Goal: Task Accomplishment & Management: Manage account settings

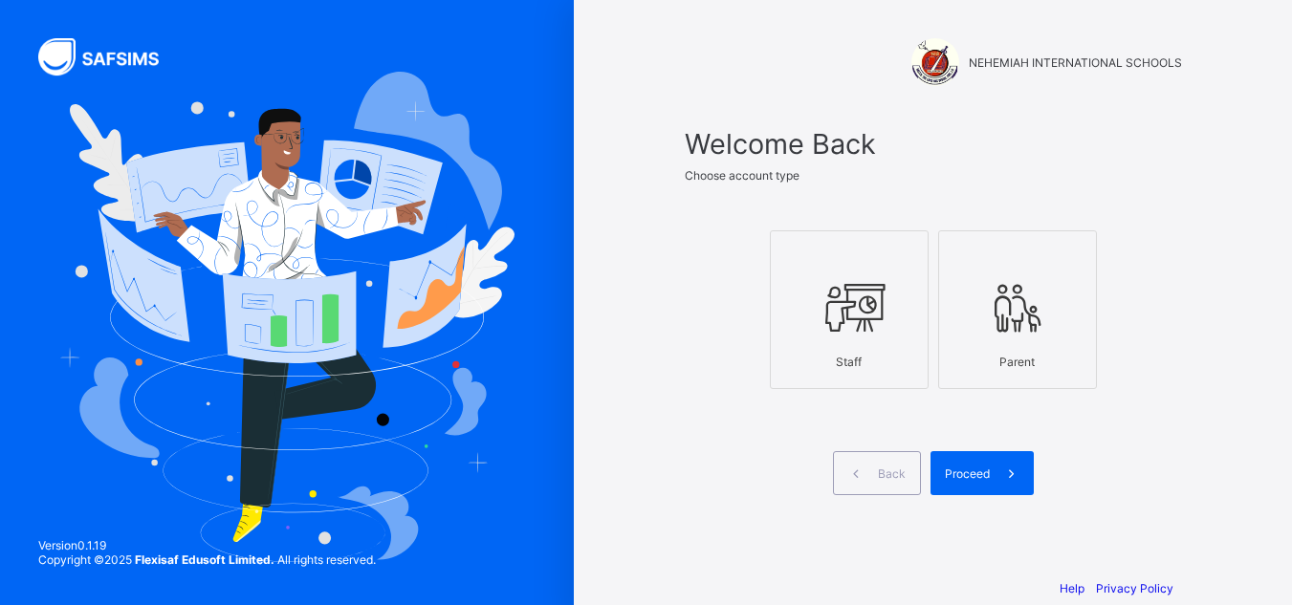
click at [847, 315] on icon at bounding box center [849, 307] width 67 height 57
click at [1010, 478] on icon at bounding box center [1011, 474] width 20 height 18
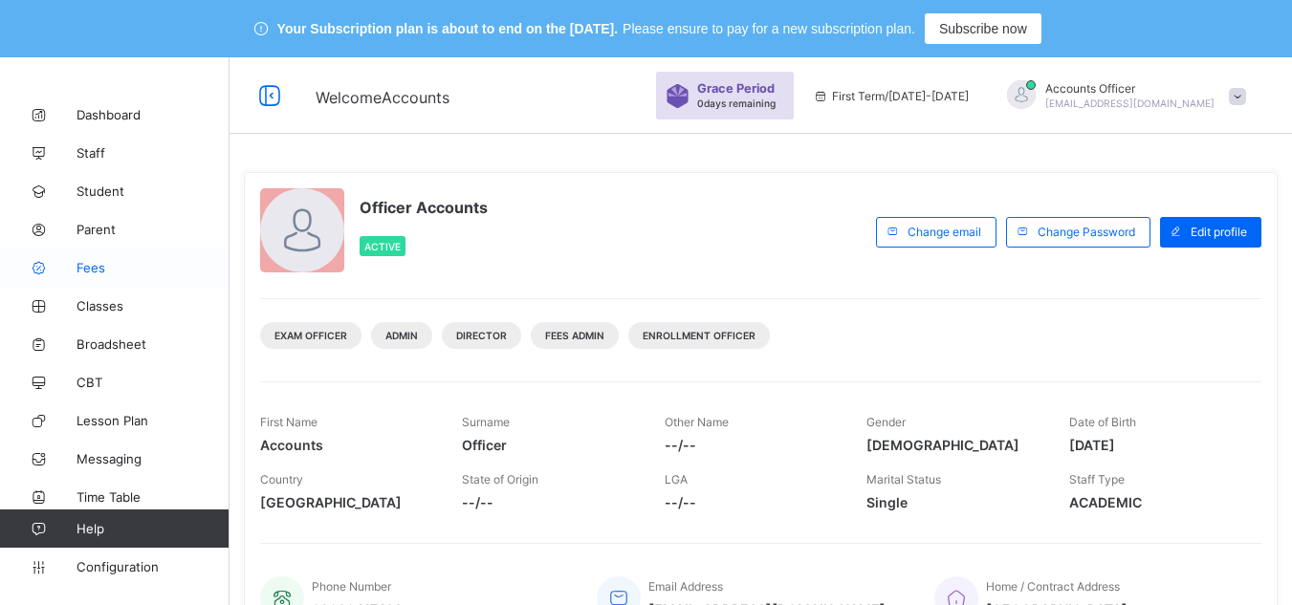
click at [106, 273] on span "Fees" at bounding box center [152, 267] width 153 height 15
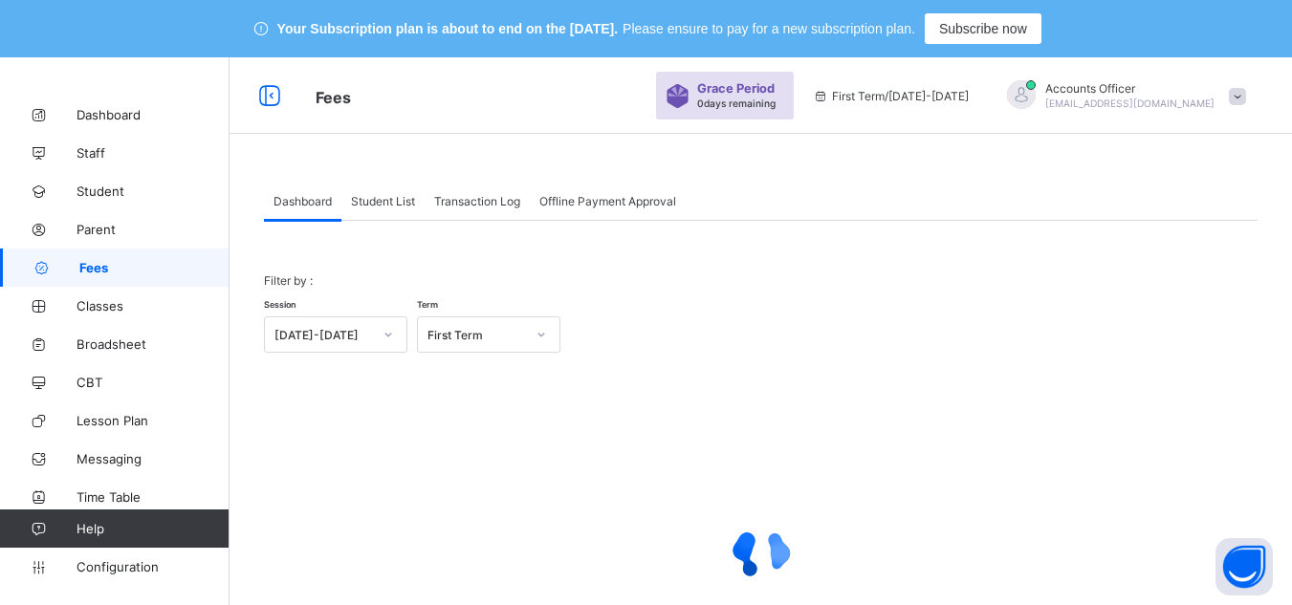
click at [371, 199] on span "Student List" at bounding box center [383, 201] width 64 height 14
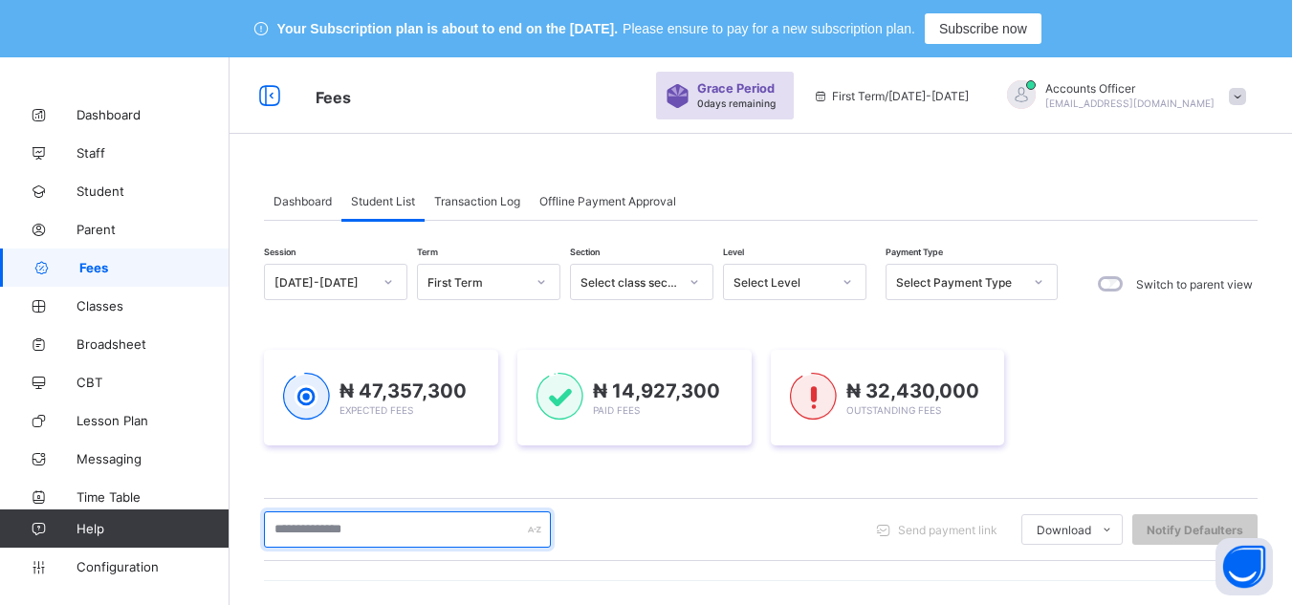
click at [439, 511] on input "text" at bounding box center [407, 529] width 287 height 36
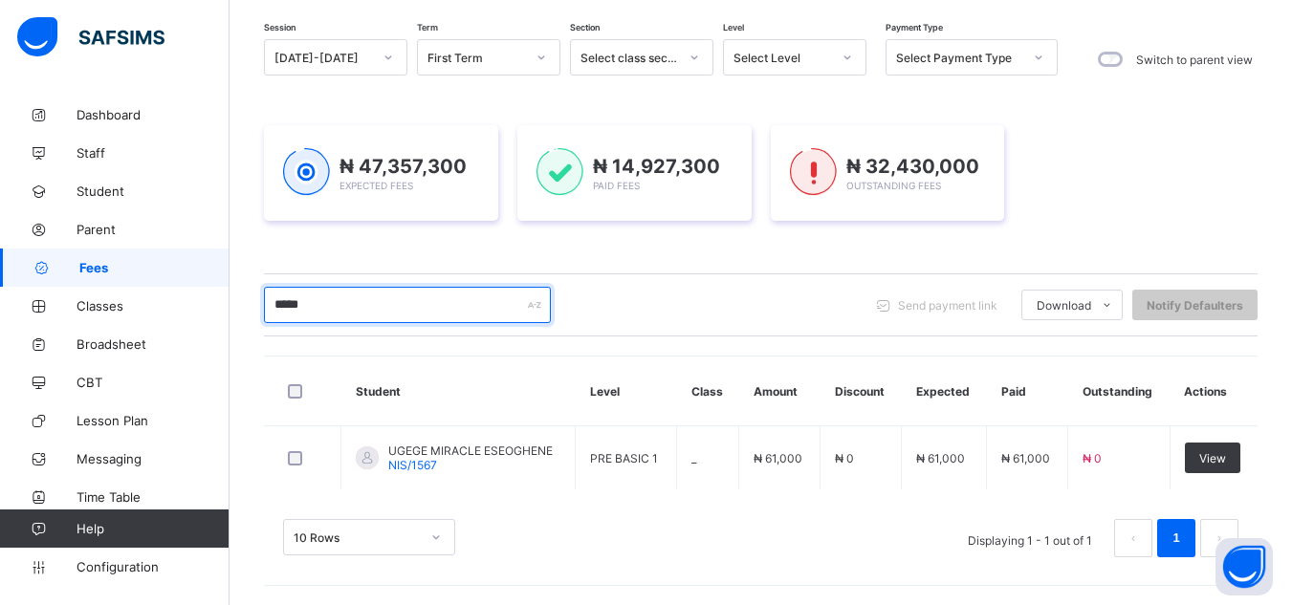
scroll to position [225, 0]
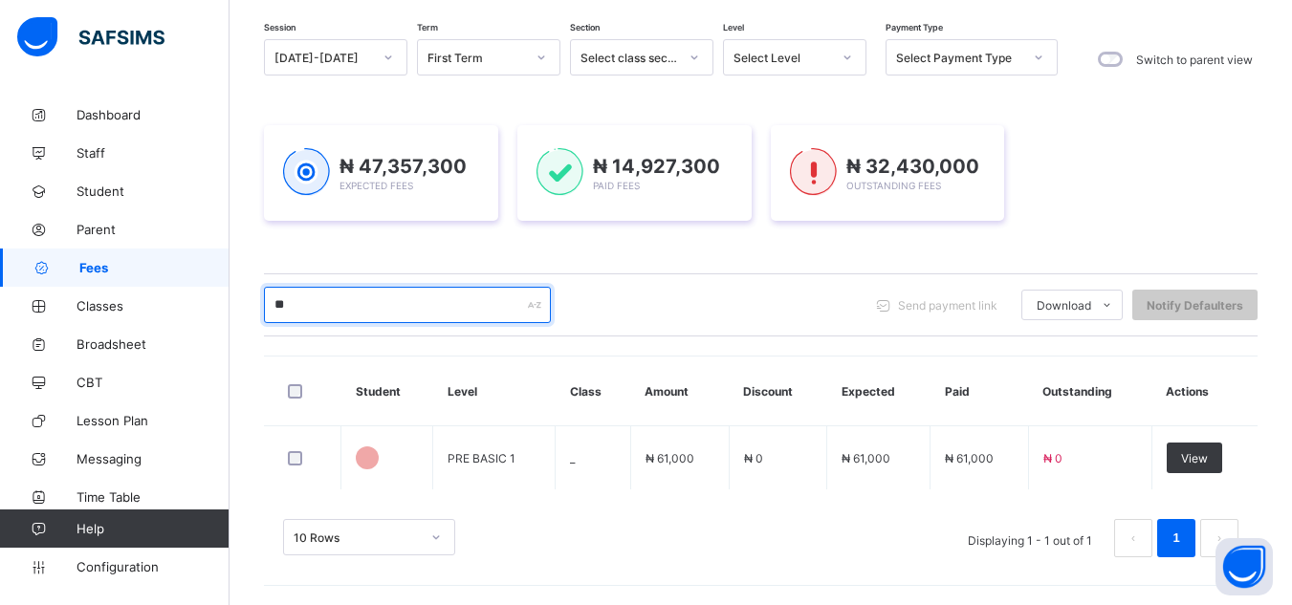
type input "*"
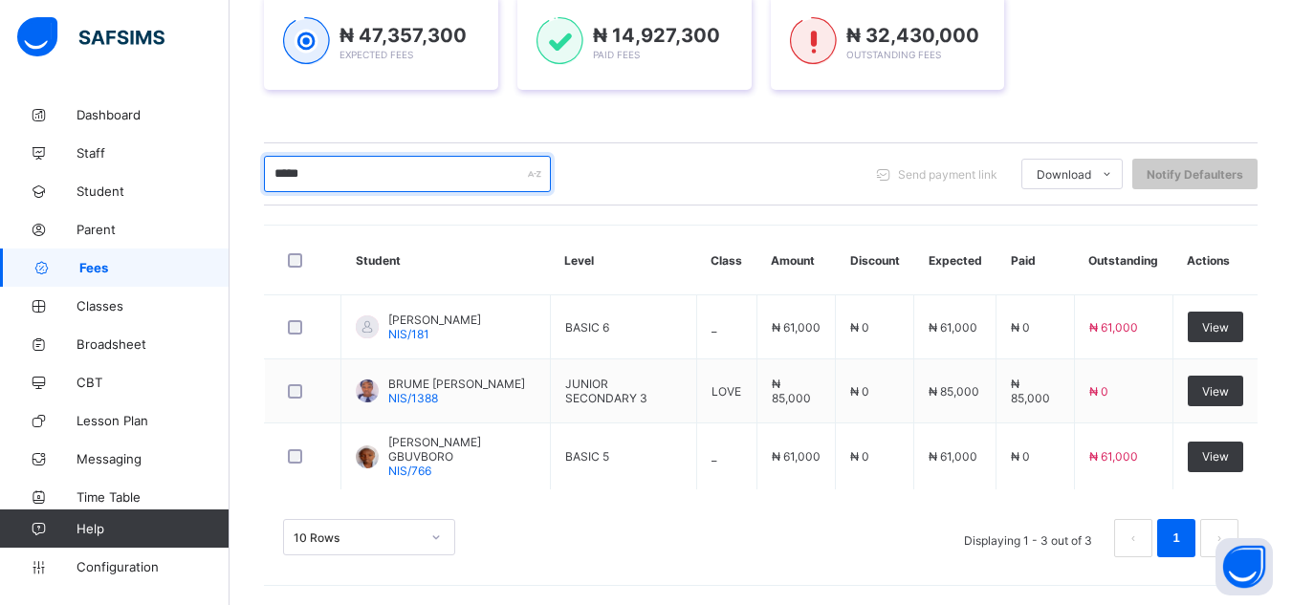
scroll to position [359, 0]
type input "*"
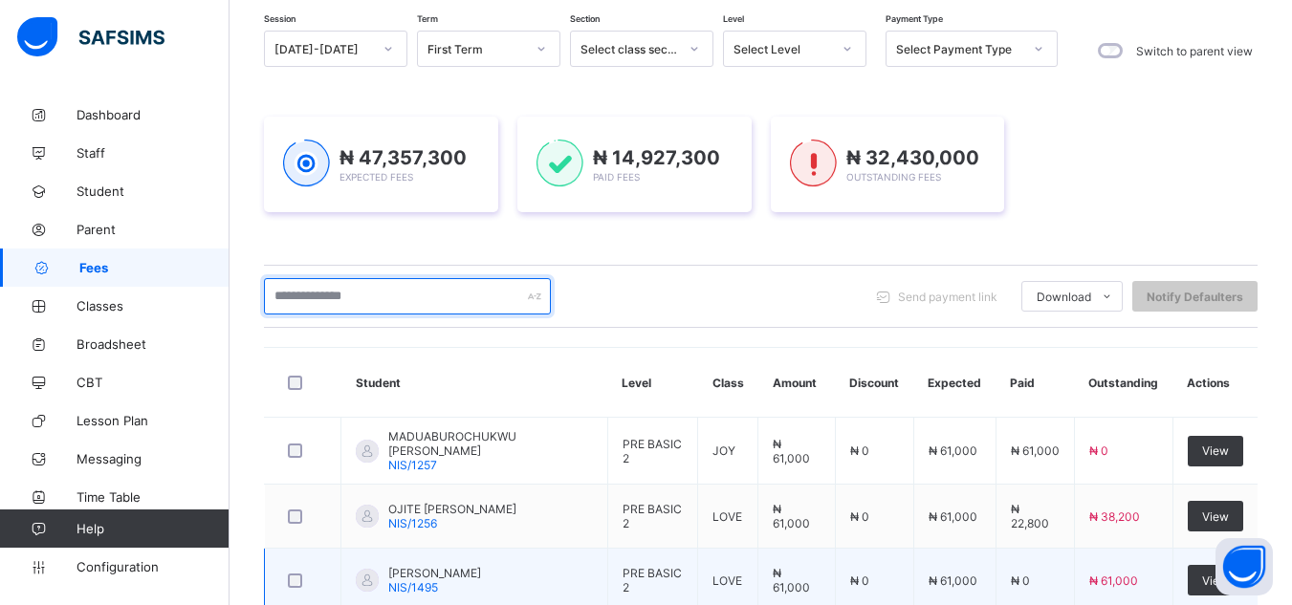
scroll to position [0, 0]
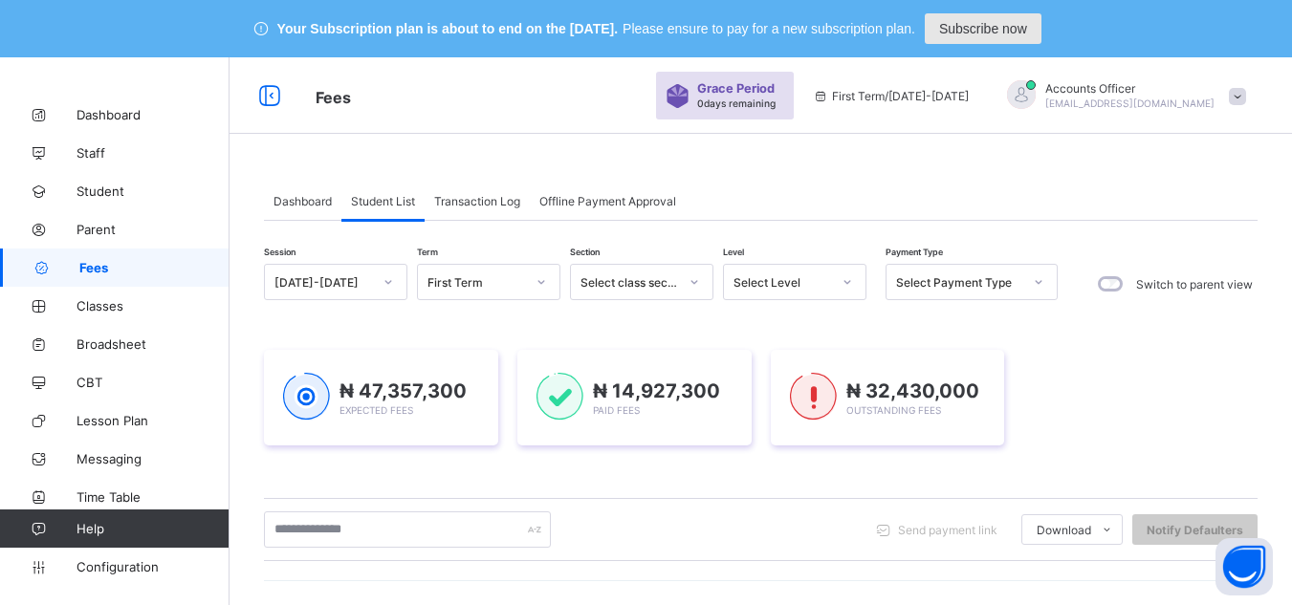
click at [1041, 25] on div "Subscribe now" at bounding box center [983, 28] width 117 height 31
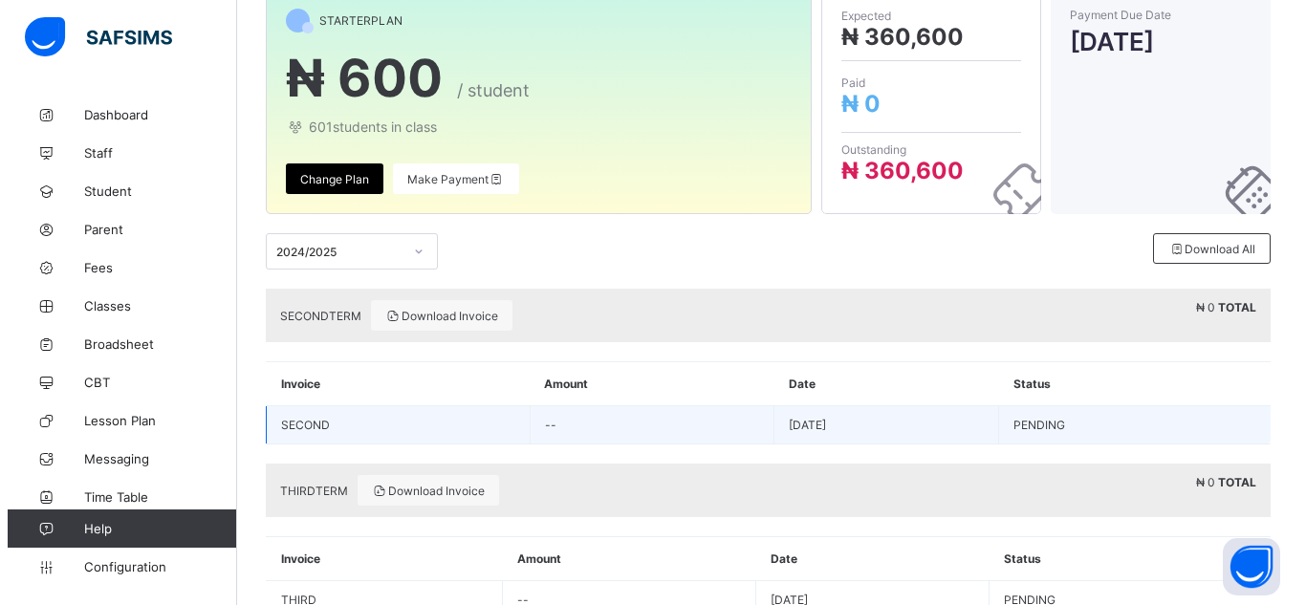
scroll to position [64, 0]
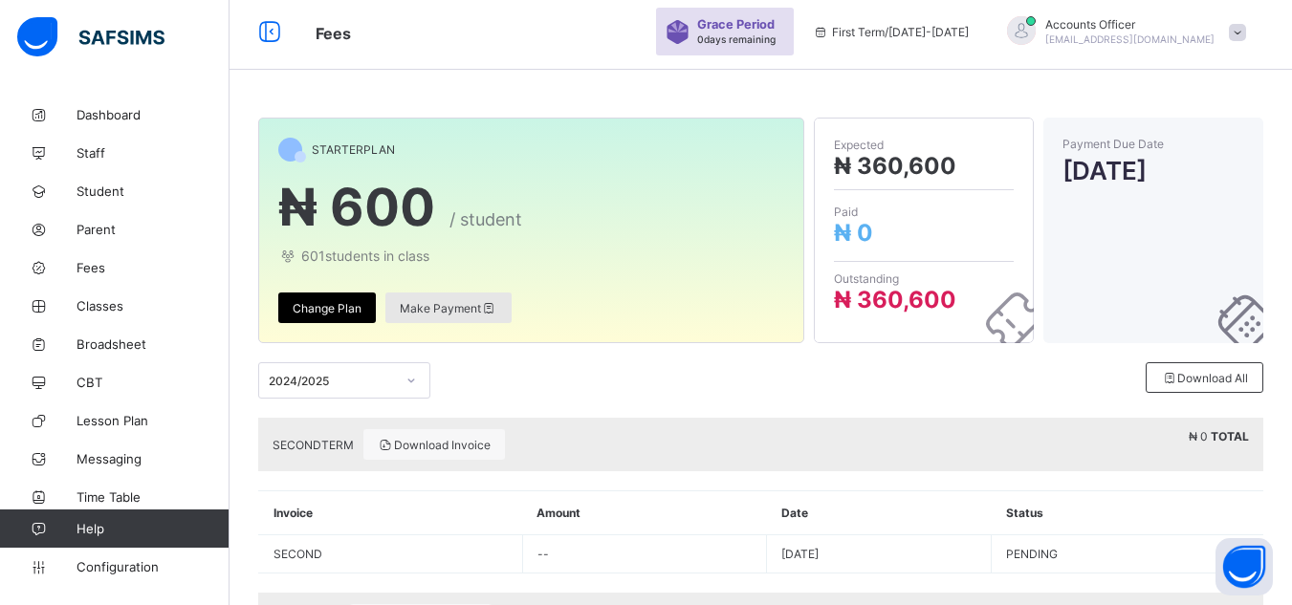
click at [473, 308] on span "Make Payment" at bounding box center [449, 308] width 98 height 14
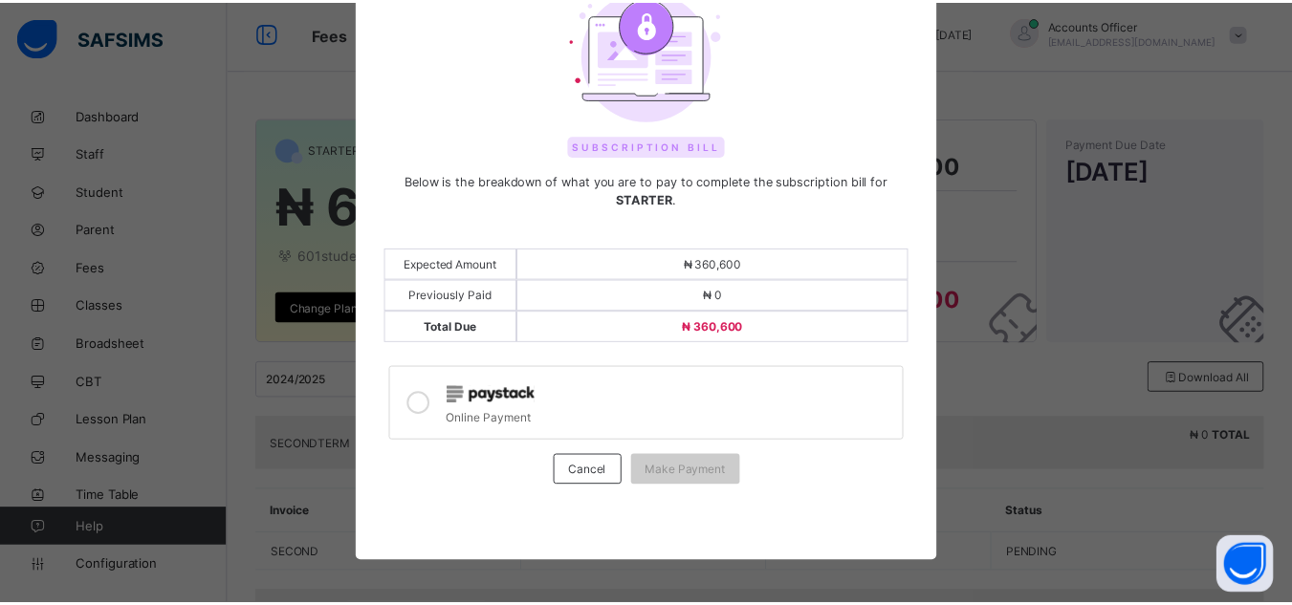
scroll to position [113, 0]
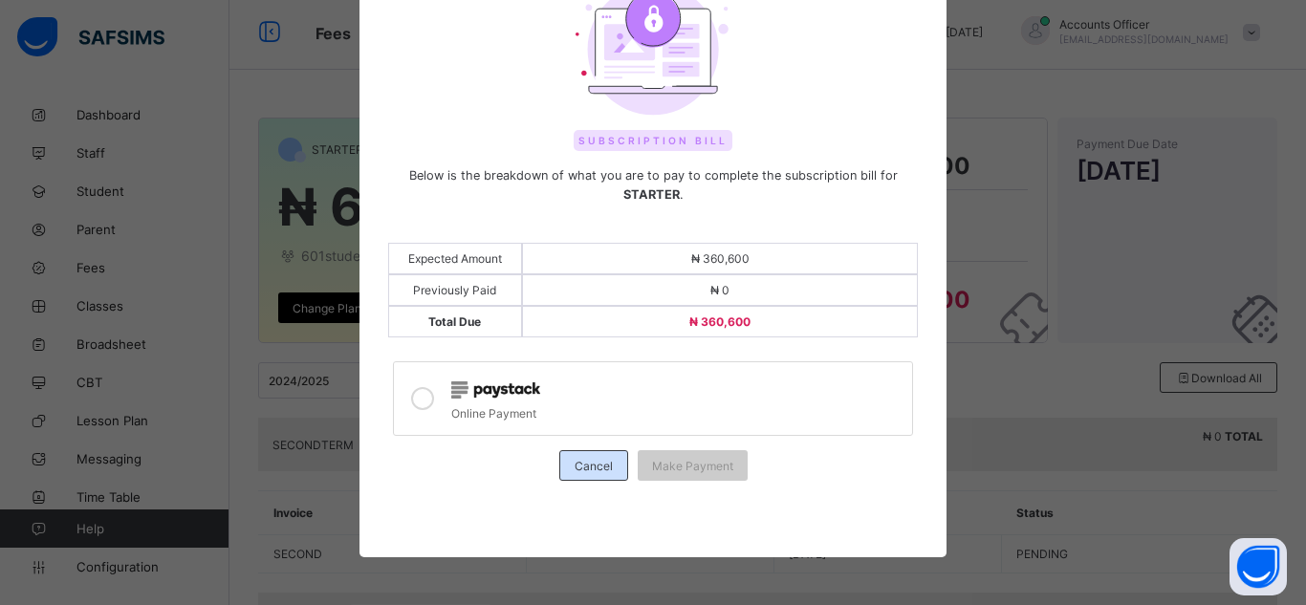
click at [590, 471] on span "Cancel" at bounding box center [594, 466] width 38 height 14
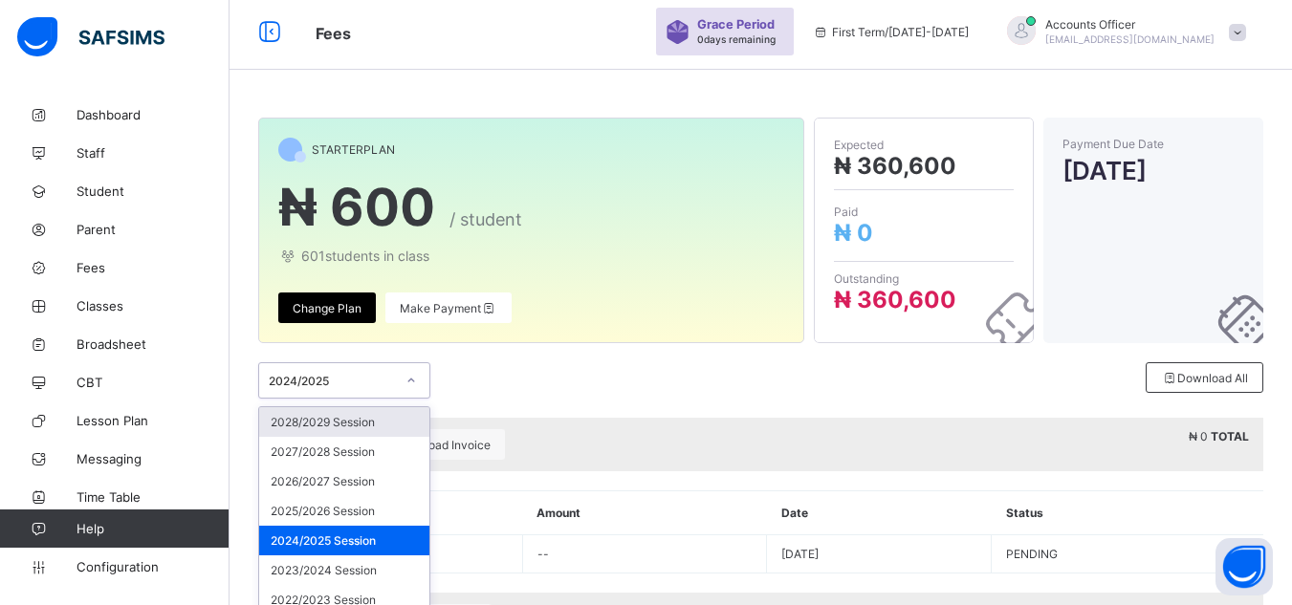
click at [388, 381] on div "option 2028/2029 Session focused, 1 of 24. 24 results available. Use Up and Dow…" at bounding box center [344, 380] width 172 height 36
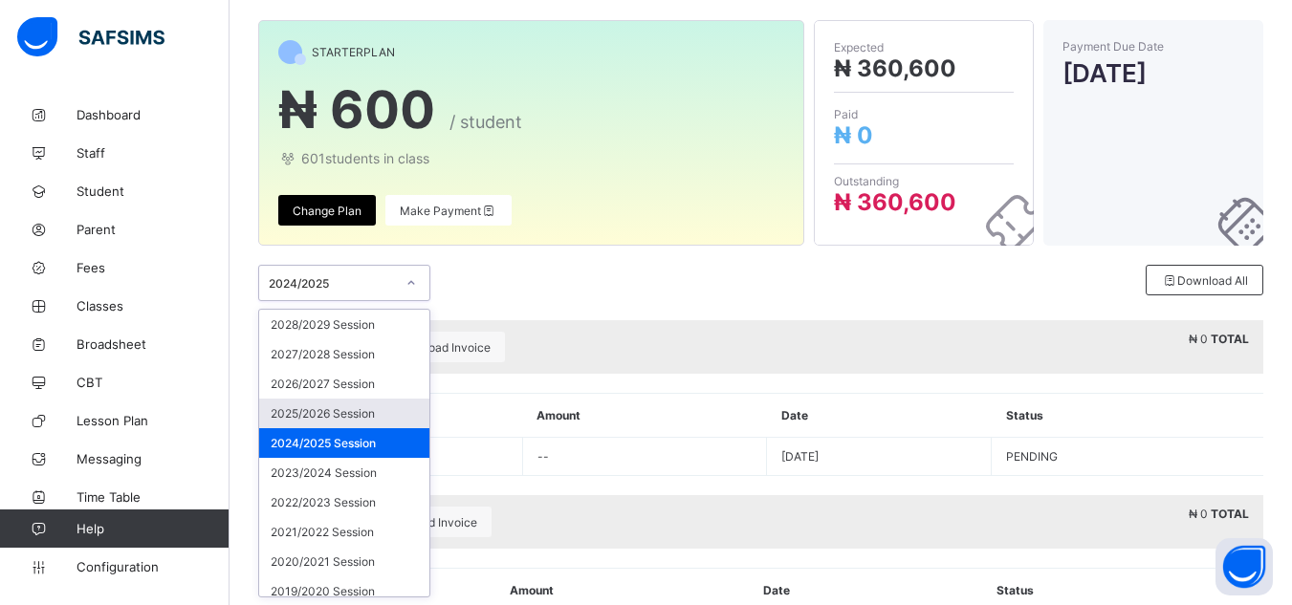
click at [350, 415] on div "2025/2026 Session" at bounding box center [344, 414] width 170 height 30
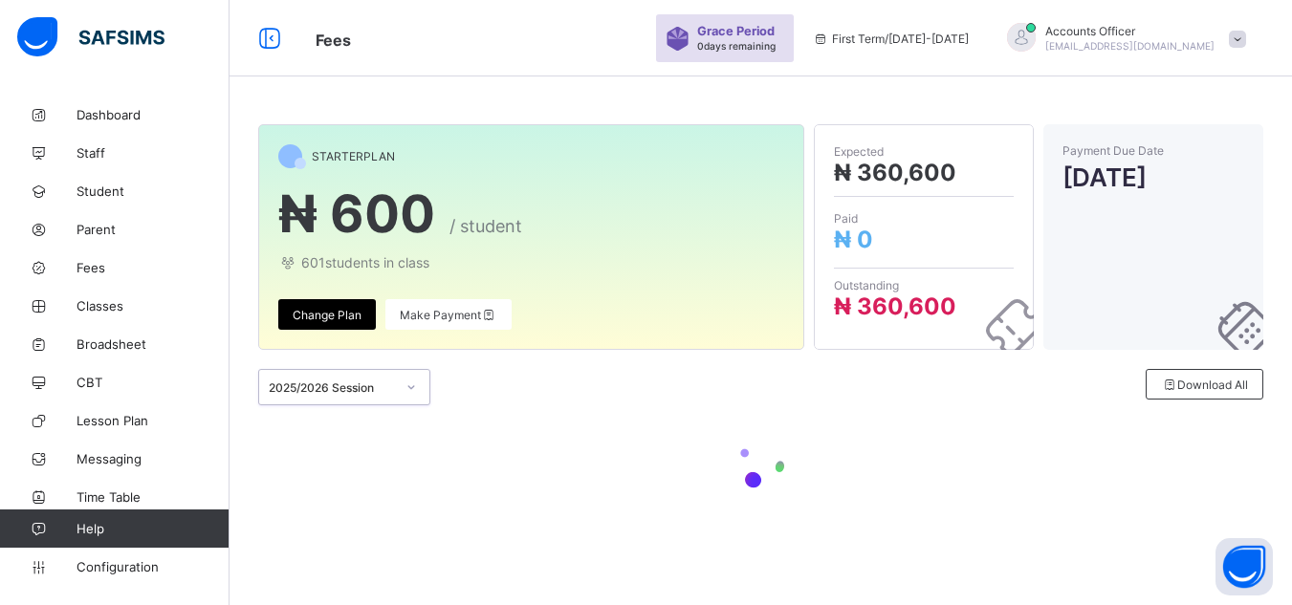
scroll to position [80, 0]
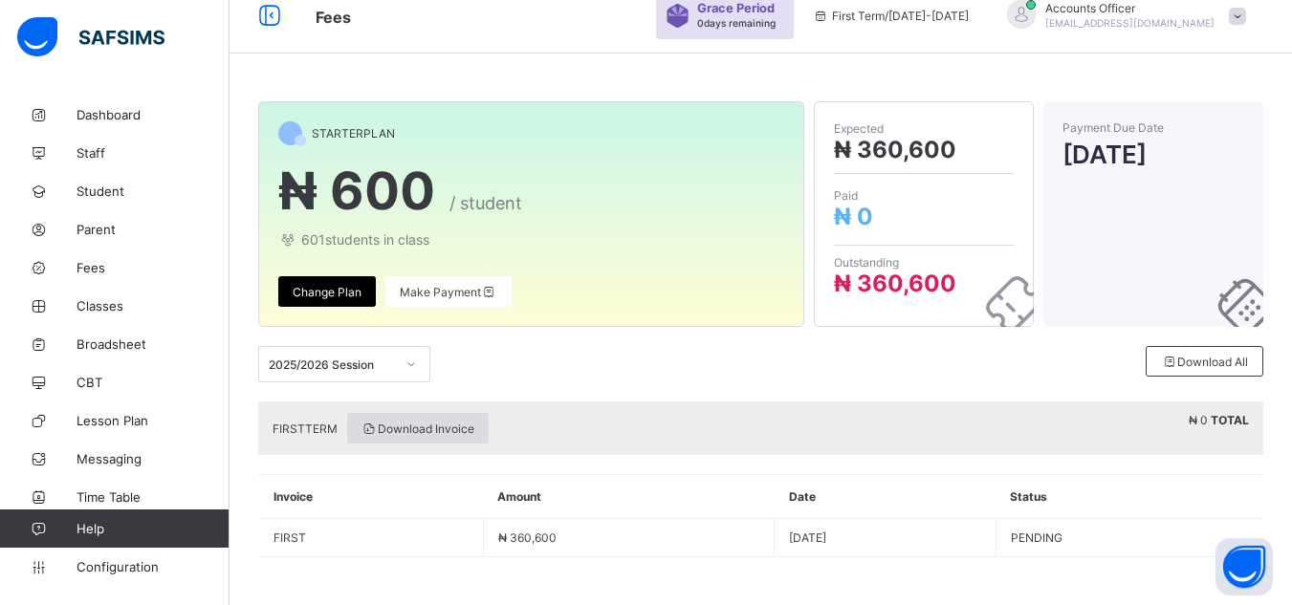
click at [424, 430] on span "Download Invoice" at bounding box center [417, 429] width 113 height 14
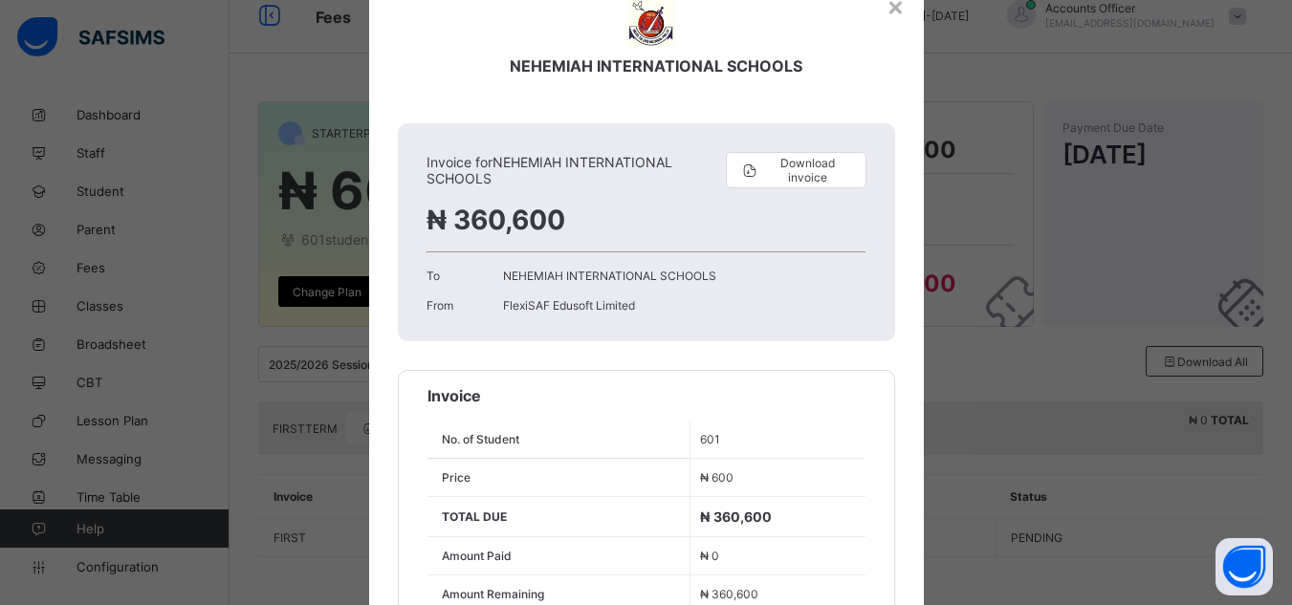
scroll to position [0, 0]
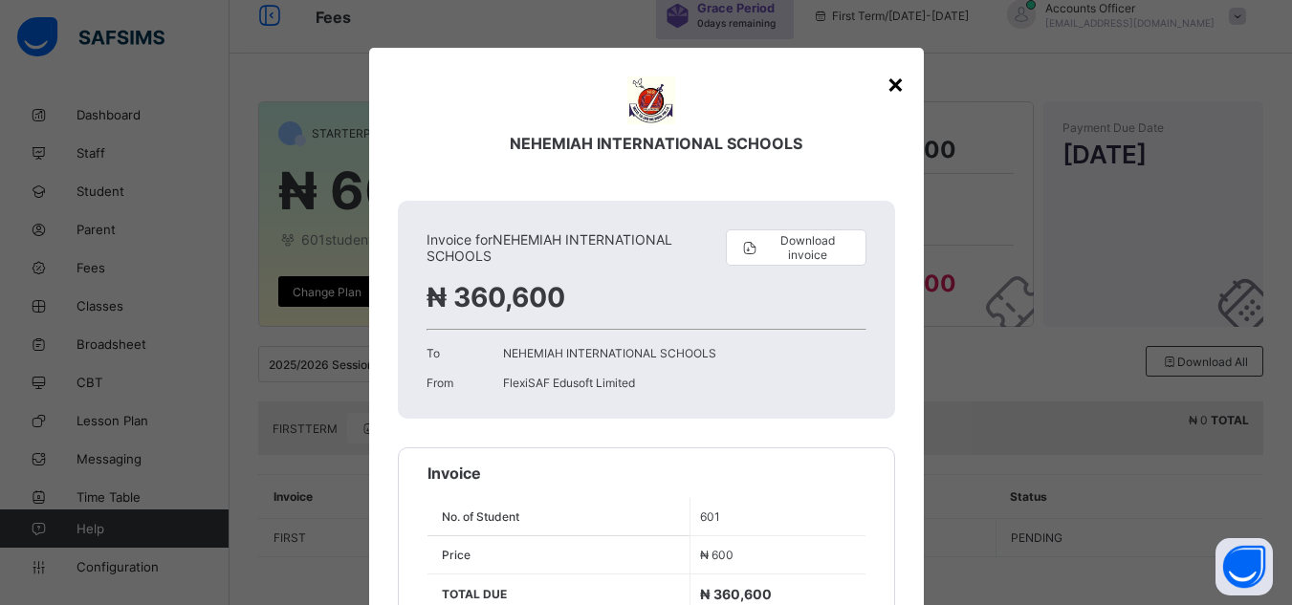
click at [892, 78] on div "×" at bounding box center [895, 83] width 18 height 33
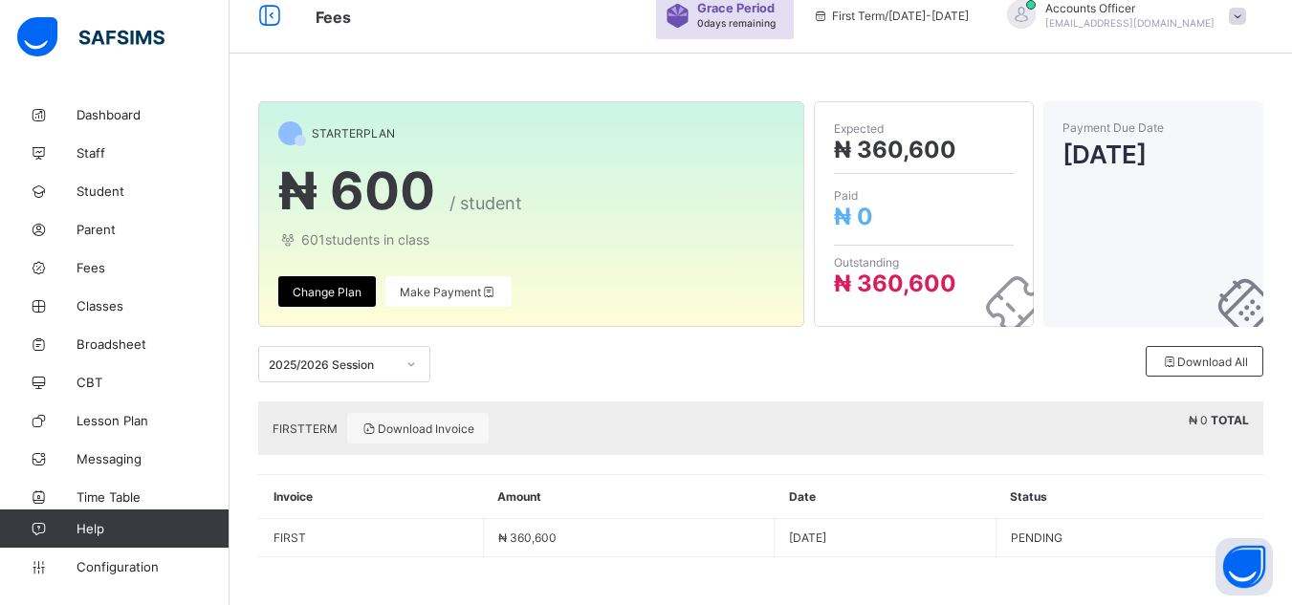
click at [348, 290] on span "Change Plan" at bounding box center [327, 292] width 69 height 14
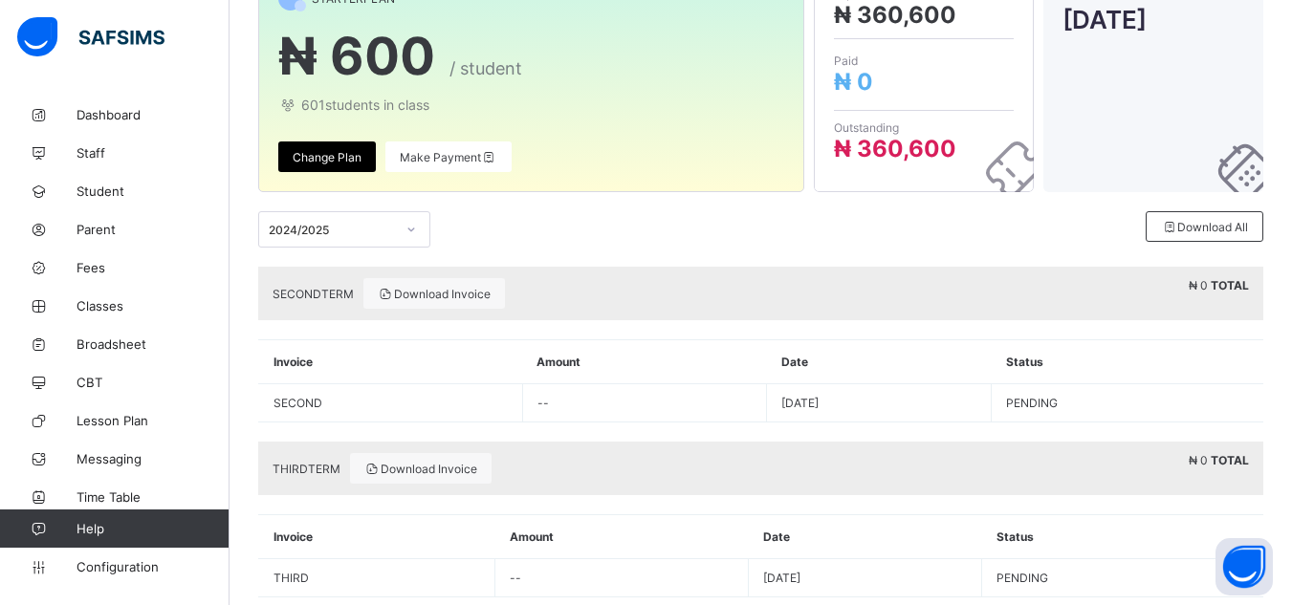
scroll to position [255, 0]
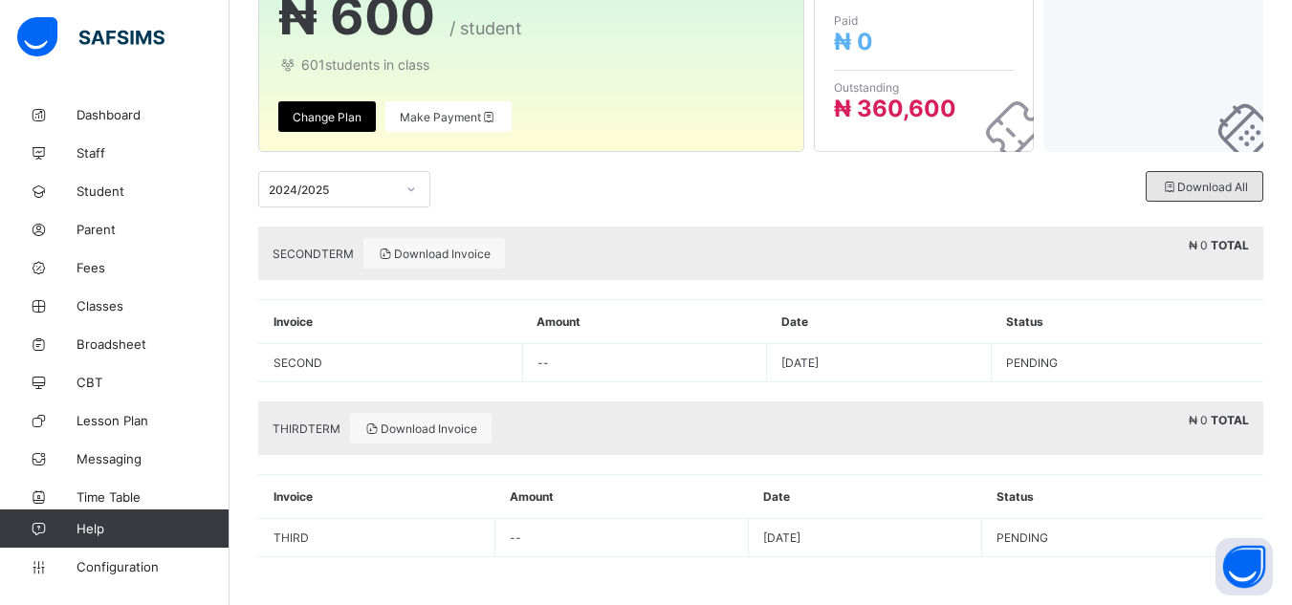
click at [1211, 180] on span "Download All" at bounding box center [1204, 187] width 87 height 14
click at [1208, 175] on div "Download All" at bounding box center [1204, 186] width 118 height 31
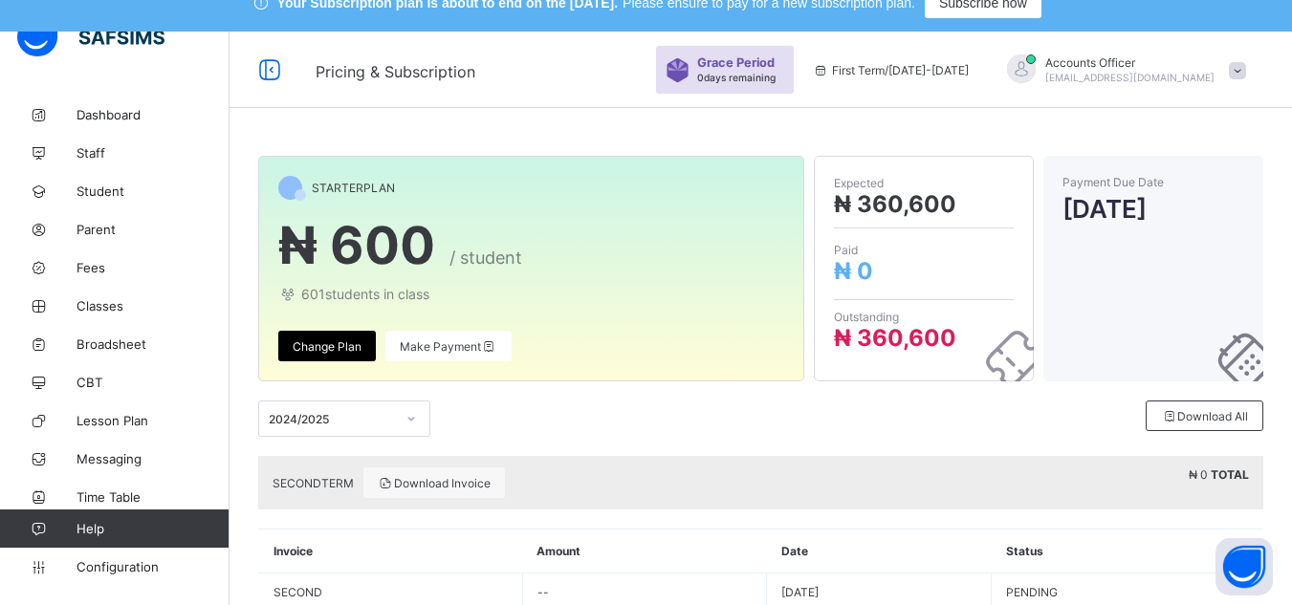
scroll to position [0, 0]
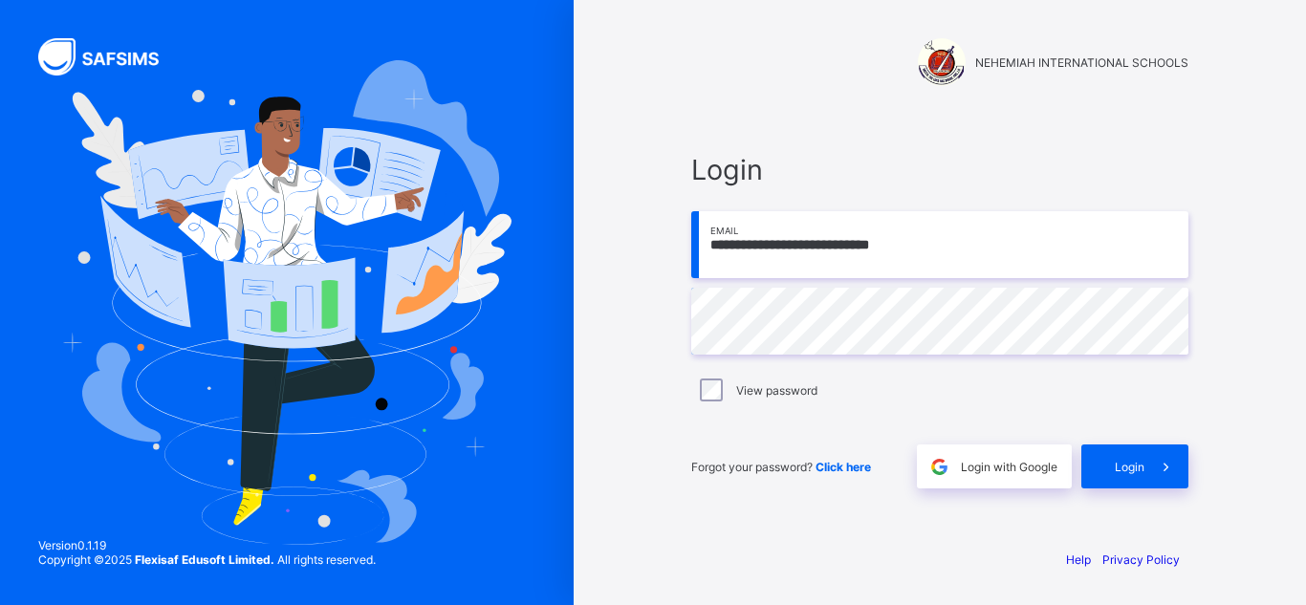
click at [948, 254] on input "**********" at bounding box center [939, 244] width 497 height 67
type input "**********"
click at [1133, 462] on span "Login" at bounding box center [1130, 467] width 30 height 14
click at [918, 131] on div "**********" at bounding box center [939, 320] width 535 height 425
click at [1135, 466] on span "Login" at bounding box center [1130, 467] width 30 height 14
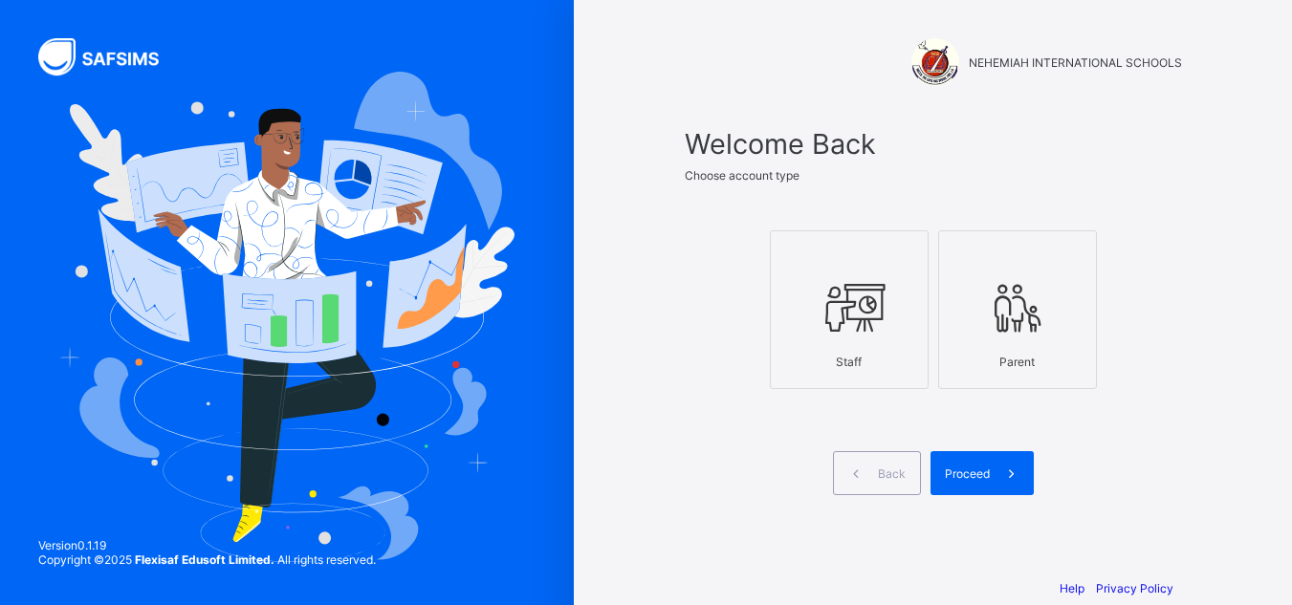
click at [854, 334] on icon at bounding box center [849, 307] width 67 height 57
click at [993, 465] on div "Proceed" at bounding box center [981, 473] width 103 height 44
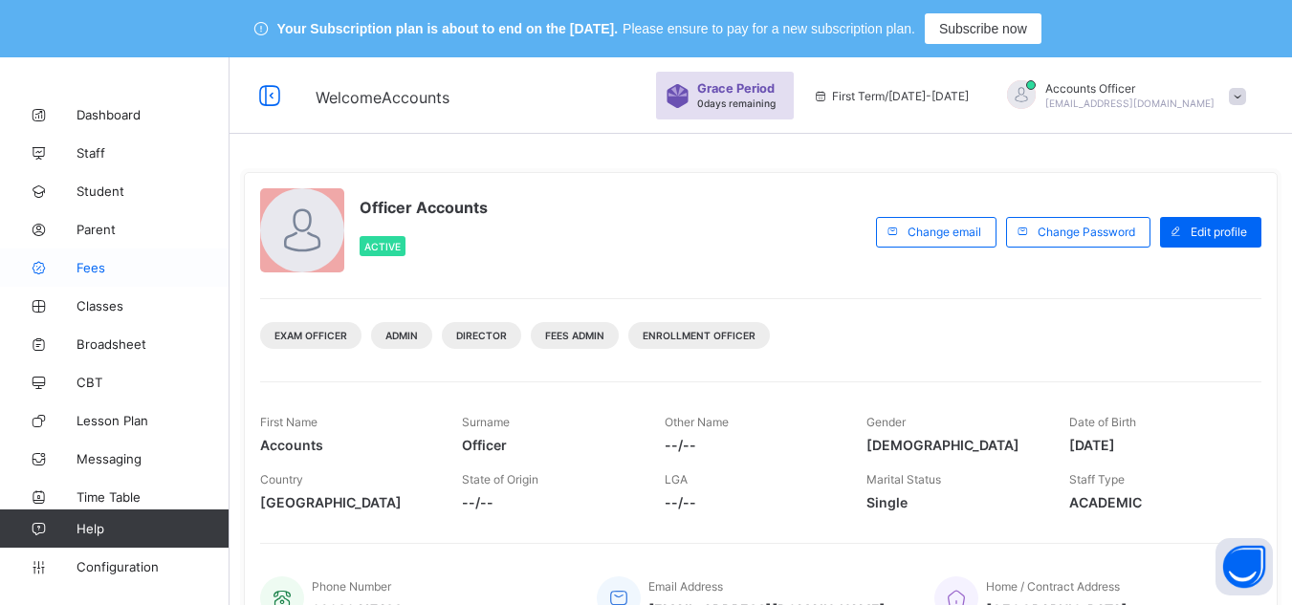
click at [112, 269] on span "Fees" at bounding box center [152, 267] width 153 height 15
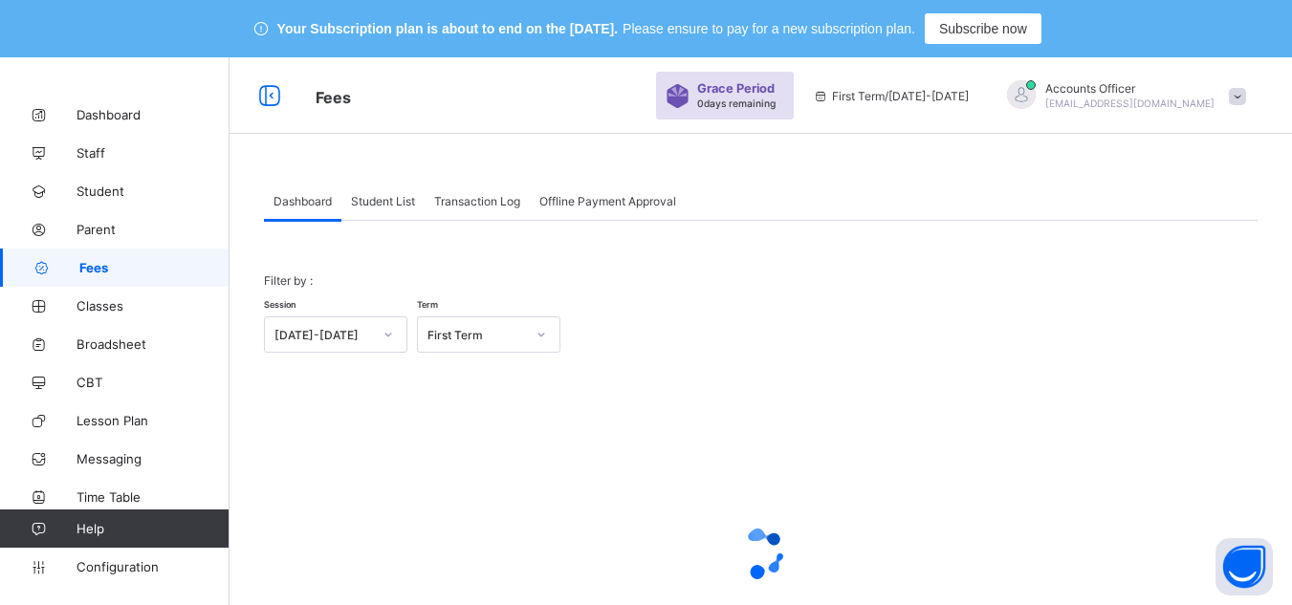
click at [388, 200] on span "Student List" at bounding box center [383, 201] width 64 height 14
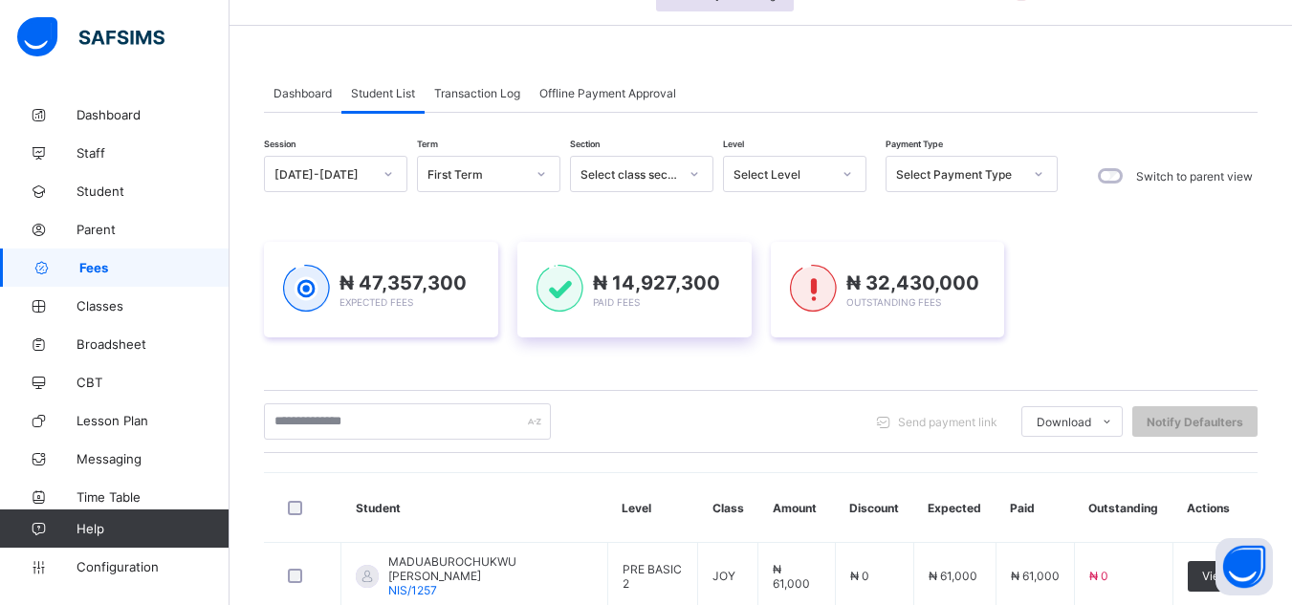
scroll to position [156, 0]
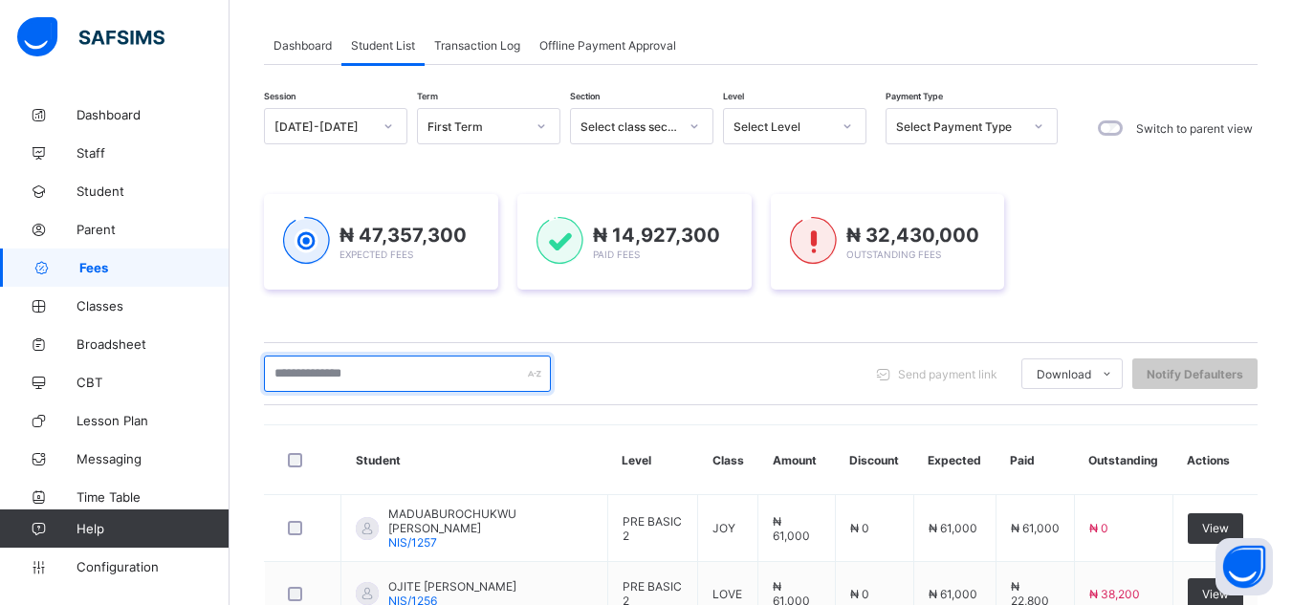
click at [453, 356] on input "text" at bounding box center [407, 374] width 287 height 36
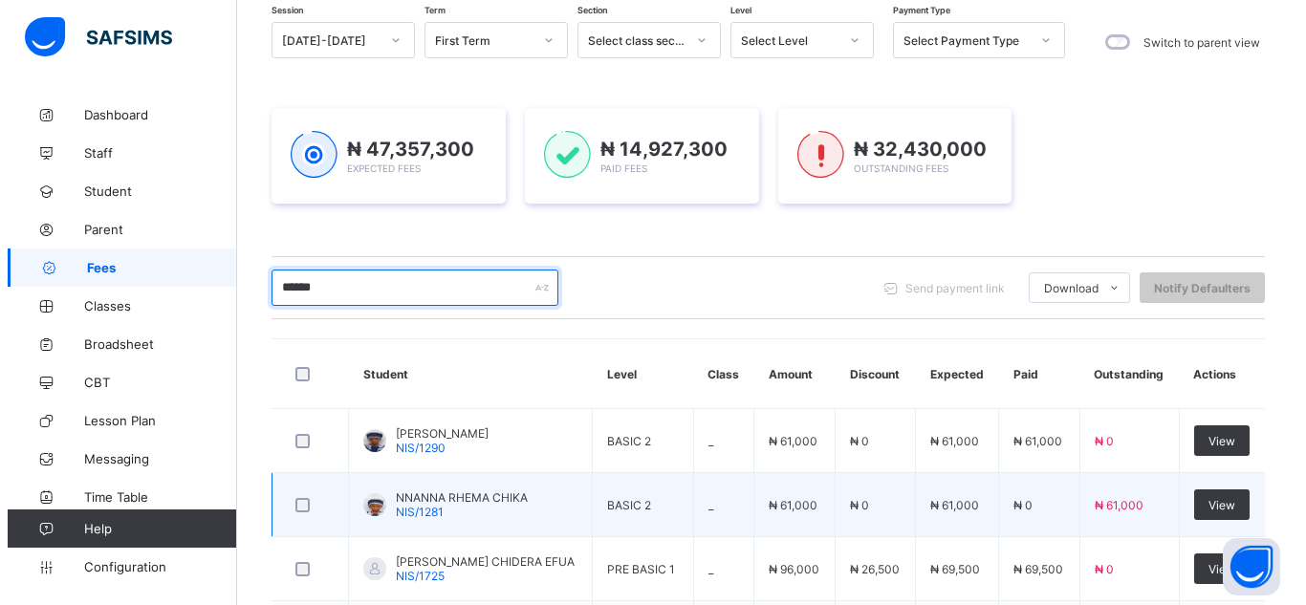
scroll to position [382, 0]
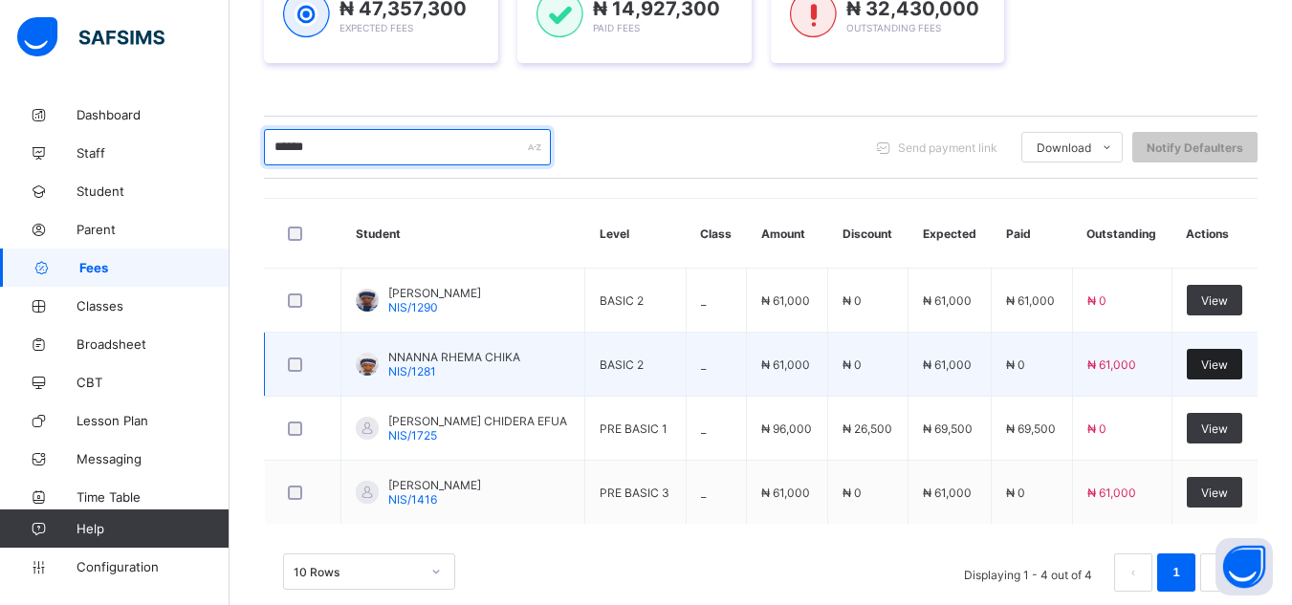
type input "******"
click at [1230, 358] on div "View" at bounding box center [1213, 364] width 55 height 31
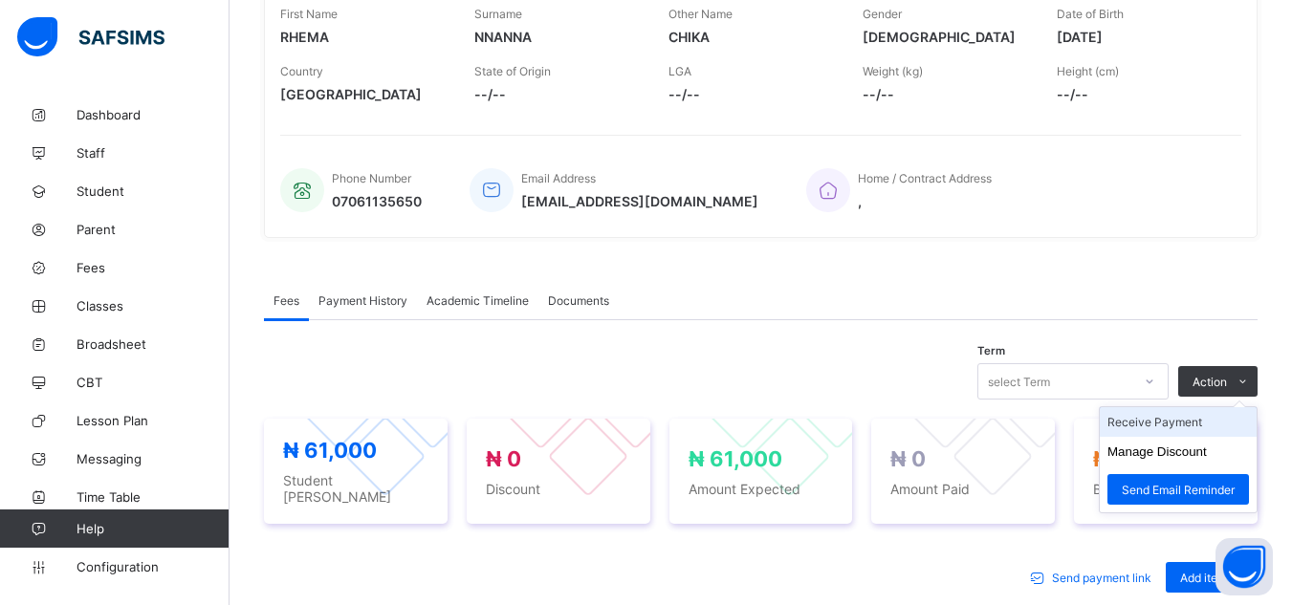
click at [1181, 417] on li "Receive Payment" at bounding box center [1177, 422] width 157 height 30
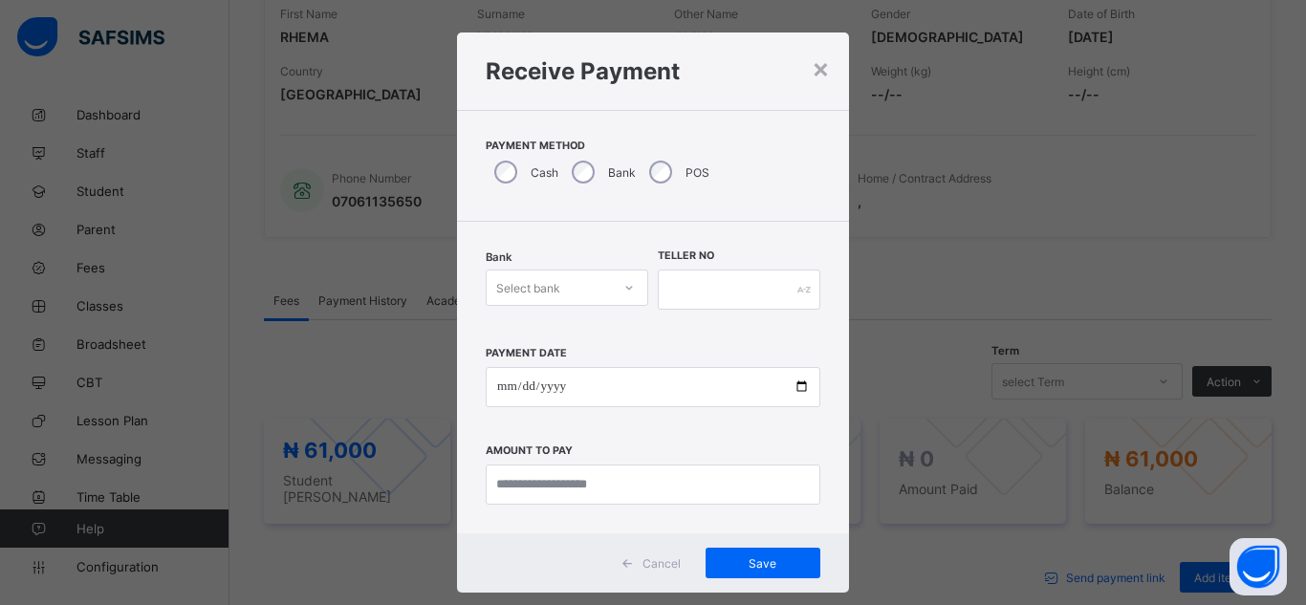
click at [585, 301] on div "Select bank" at bounding box center [567, 288] width 163 height 36
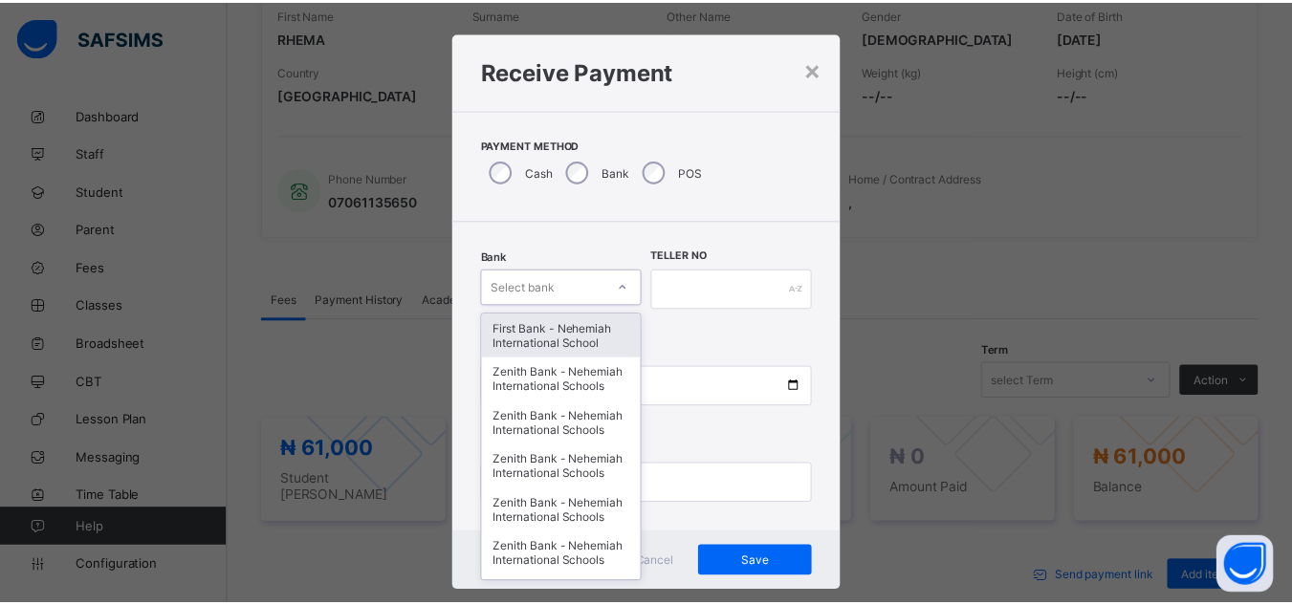
scroll to position [20, 0]
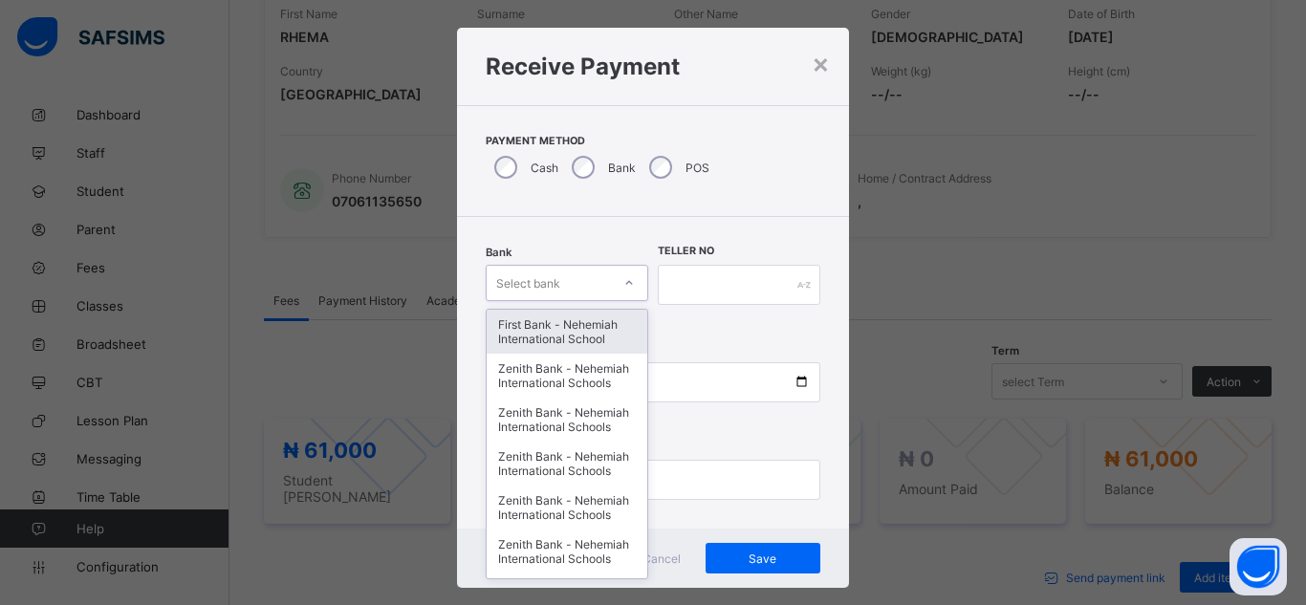
click at [576, 325] on div "First Bank - Nehemiah International School" at bounding box center [567, 332] width 161 height 44
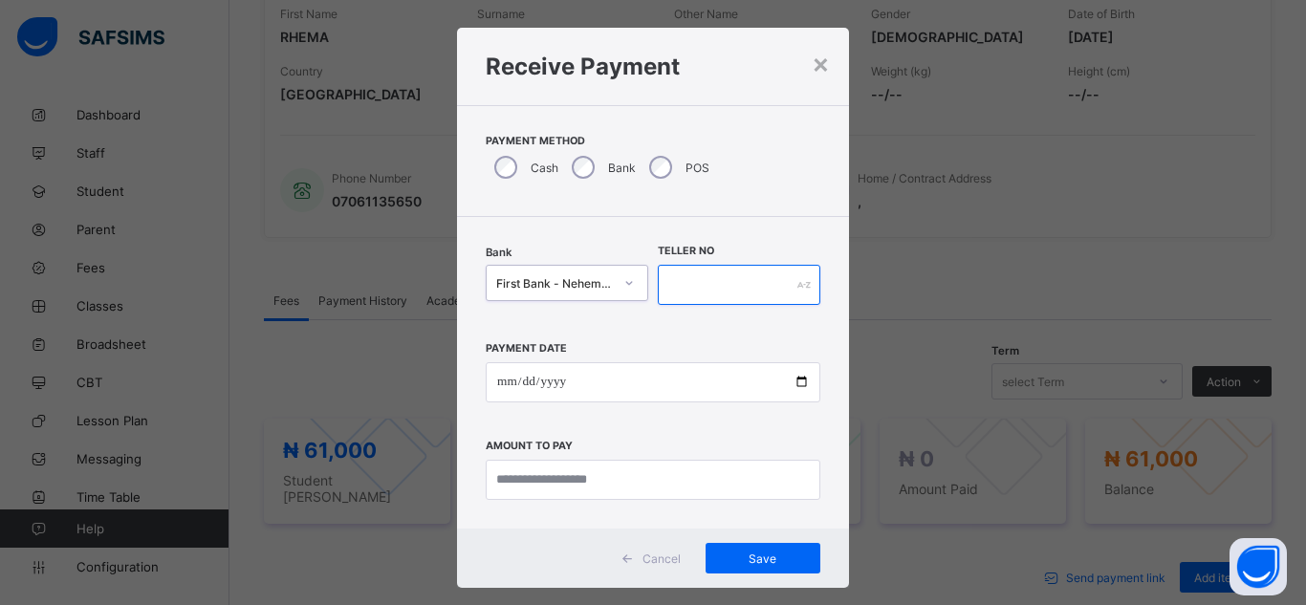
click at [670, 276] on input "text" at bounding box center [739, 285] width 163 height 40
type input "******"
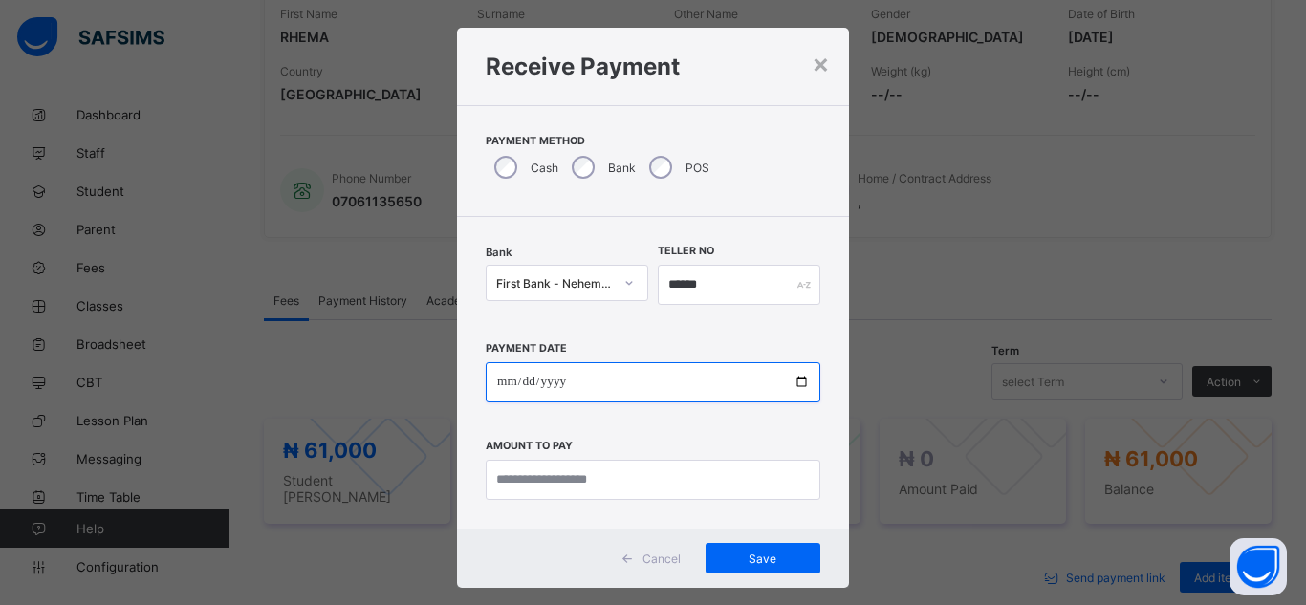
click at [801, 384] on input "date" at bounding box center [653, 382] width 335 height 40
type input "**********"
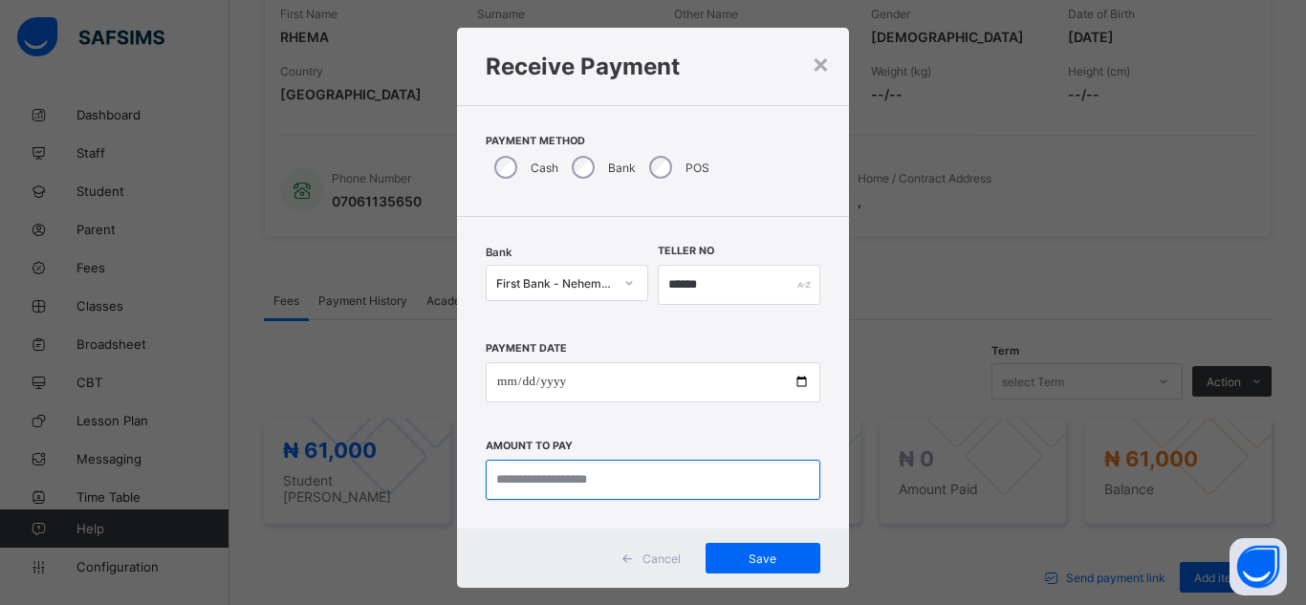
click at [600, 492] on input "currency" at bounding box center [653, 480] width 335 height 40
type input "********"
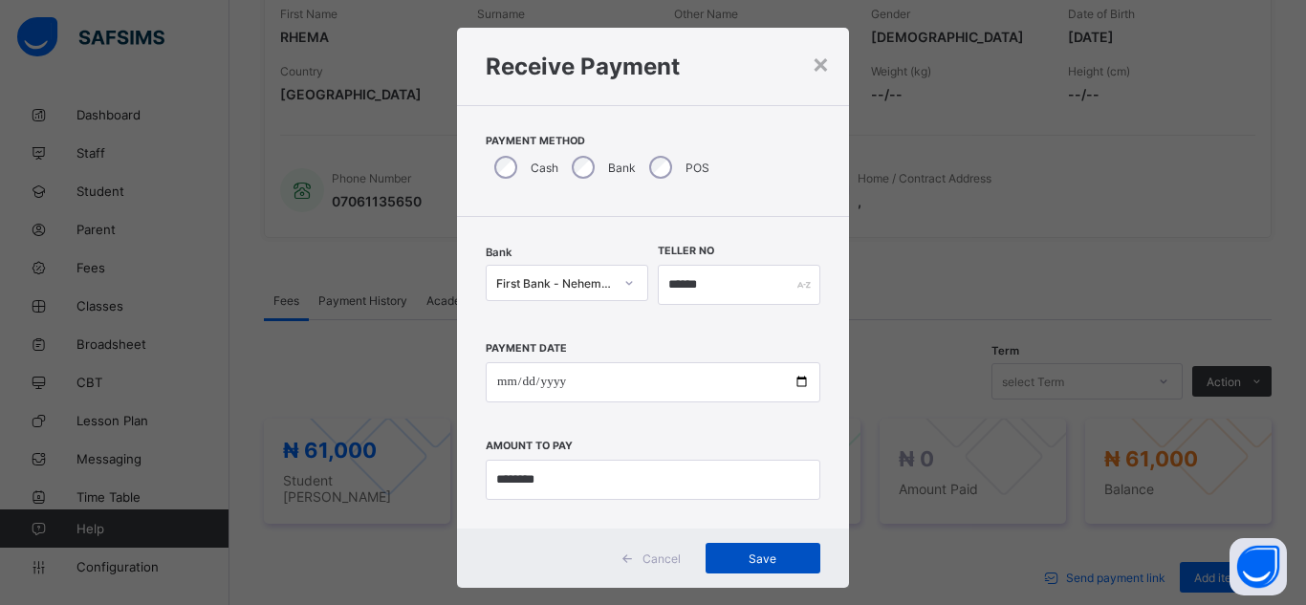
click at [766, 546] on div "Save" at bounding box center [763, 558] width 115 height 31
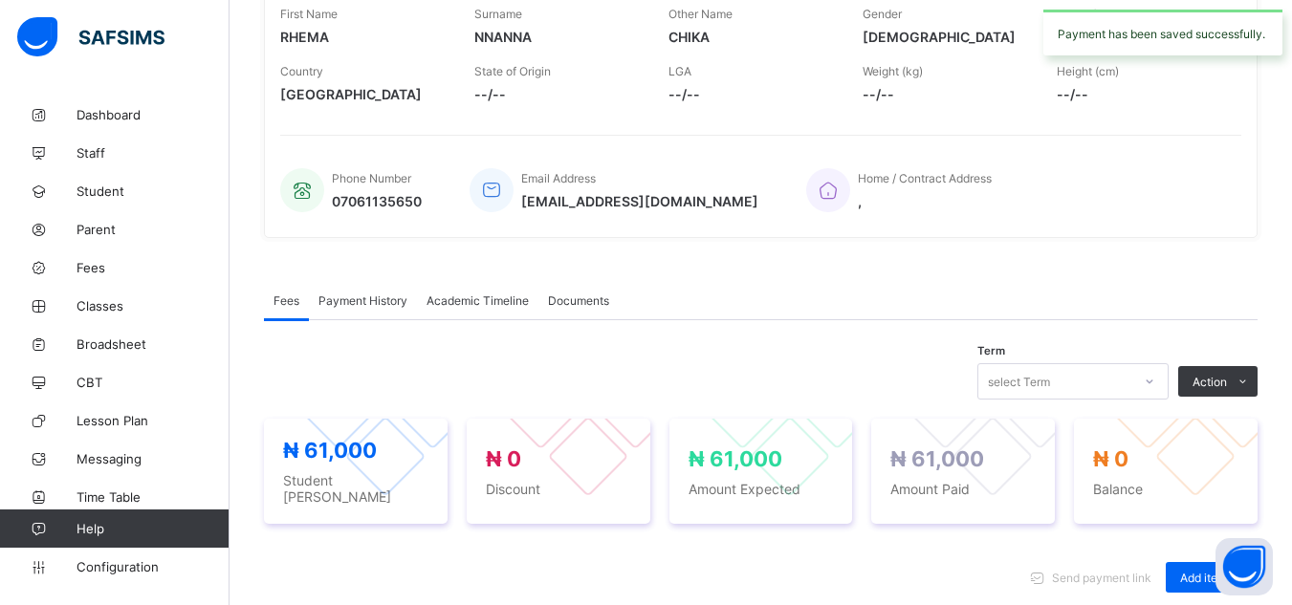
scroll to position [0, 0]
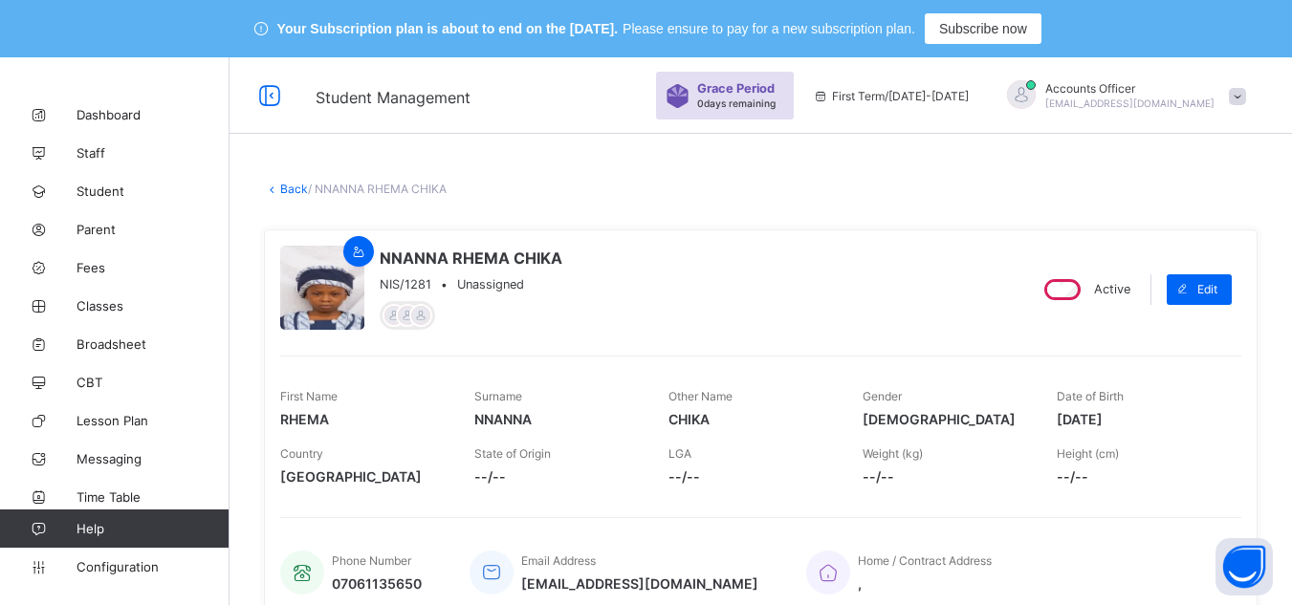
click at [294, 185] on link "Back" at bounding box center [294, 189] width 28 height 14
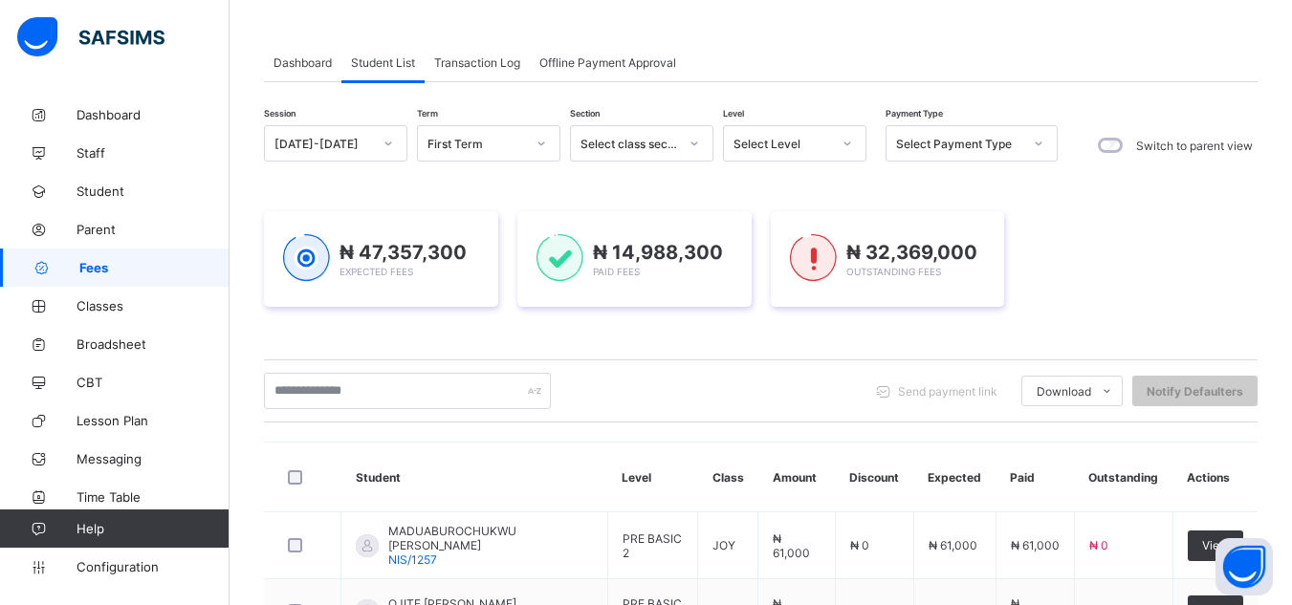
scroll to position [191, 0]
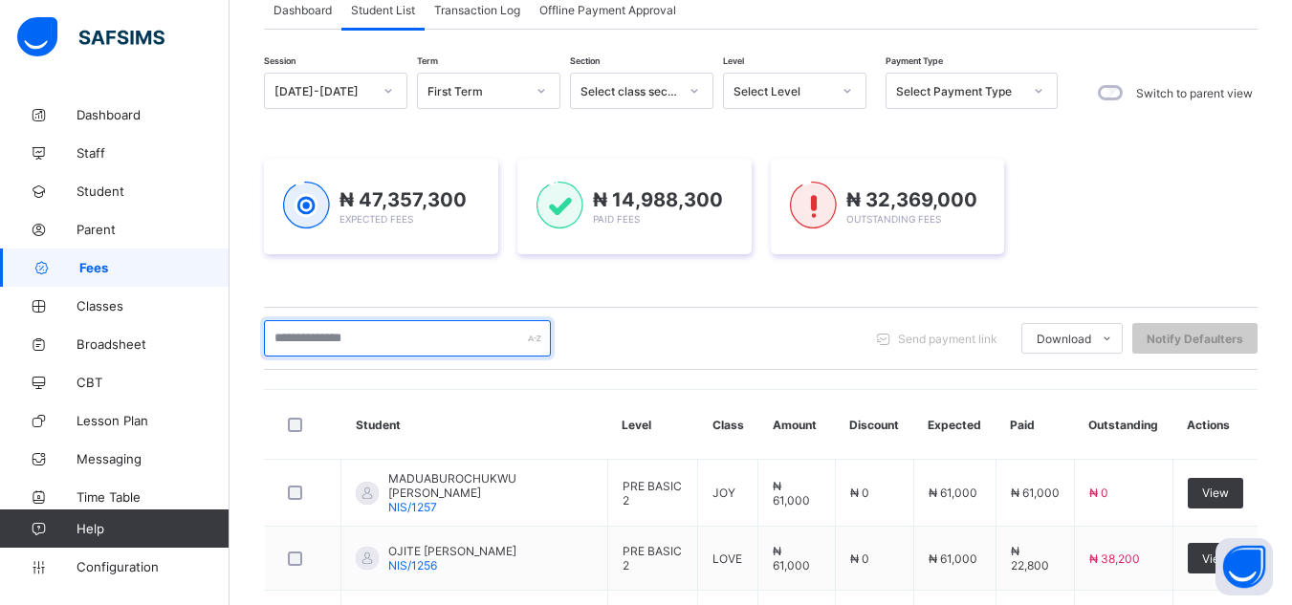
click at [419, 346] on input "text" at bounding box center [407, 338] width 287 height 36
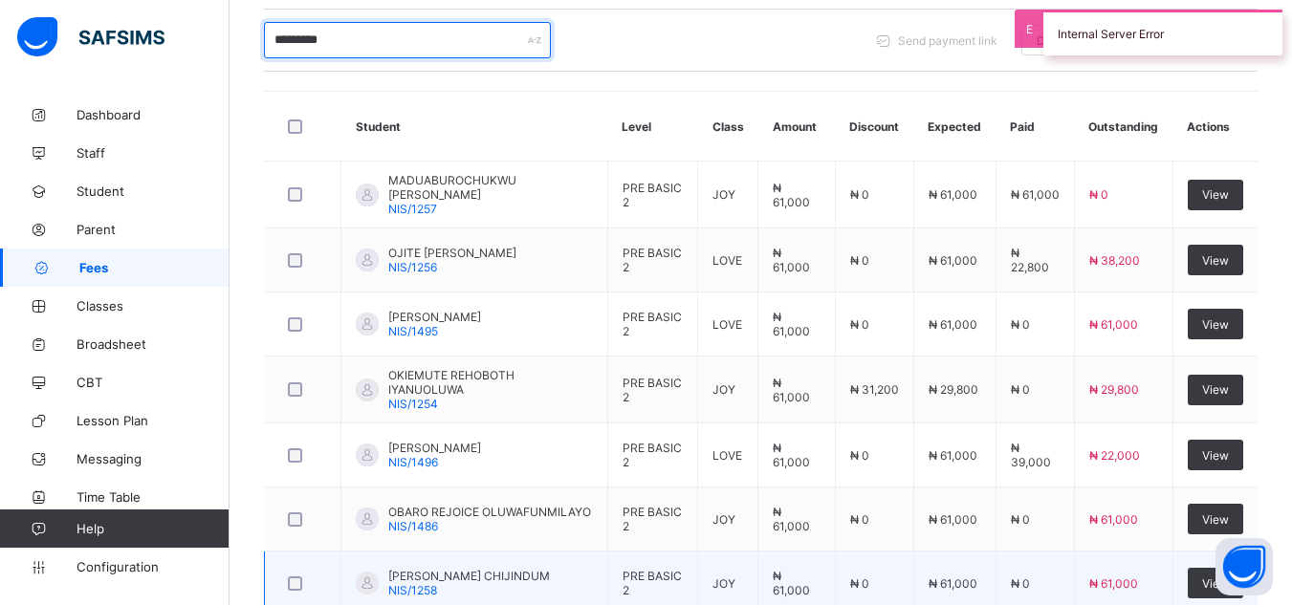
scroll to position [287, 0]
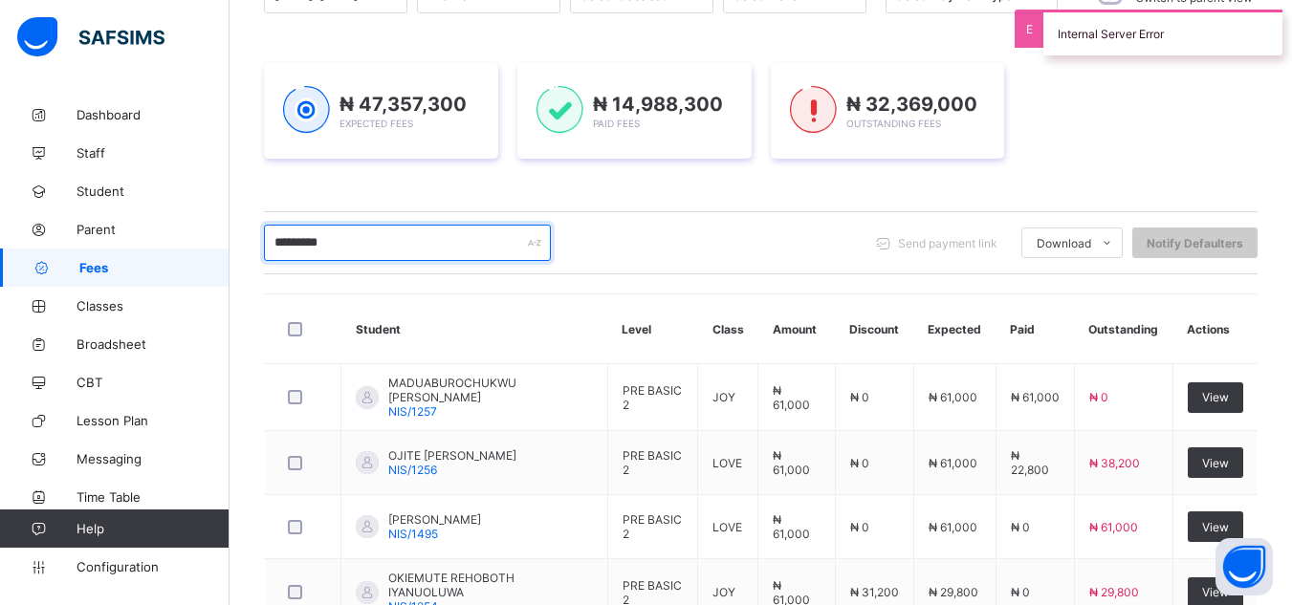
click at [394, 240] on input "*********" at bounding box center [407, 243] width 287 height 36
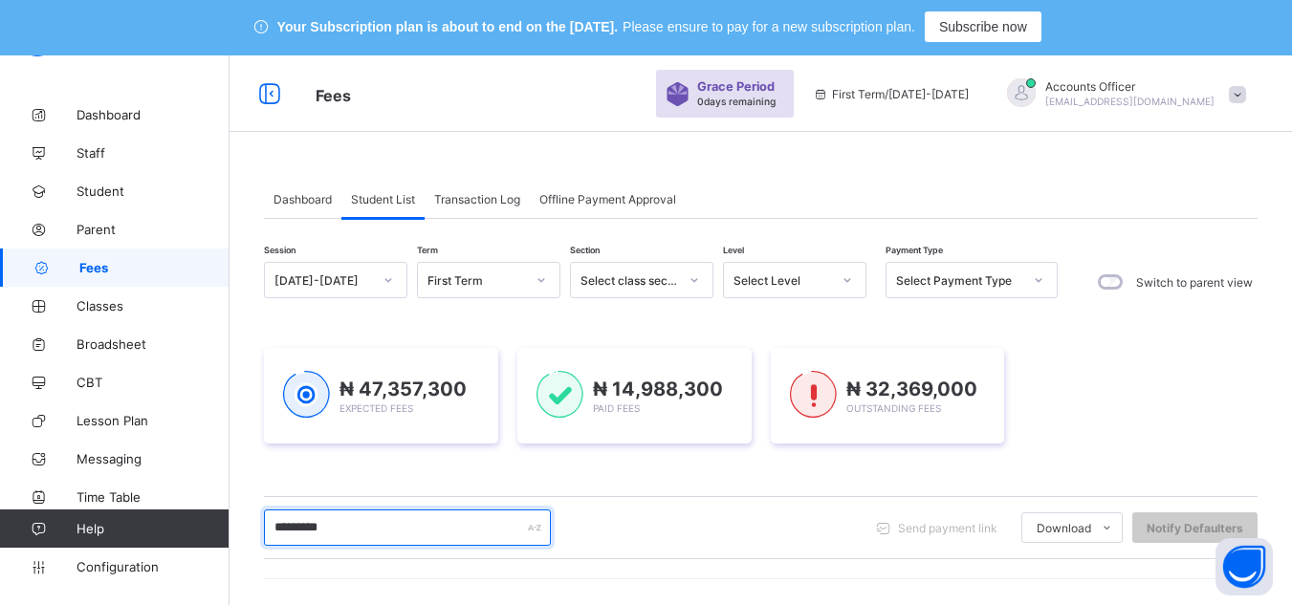
scroll to position [0, 0]
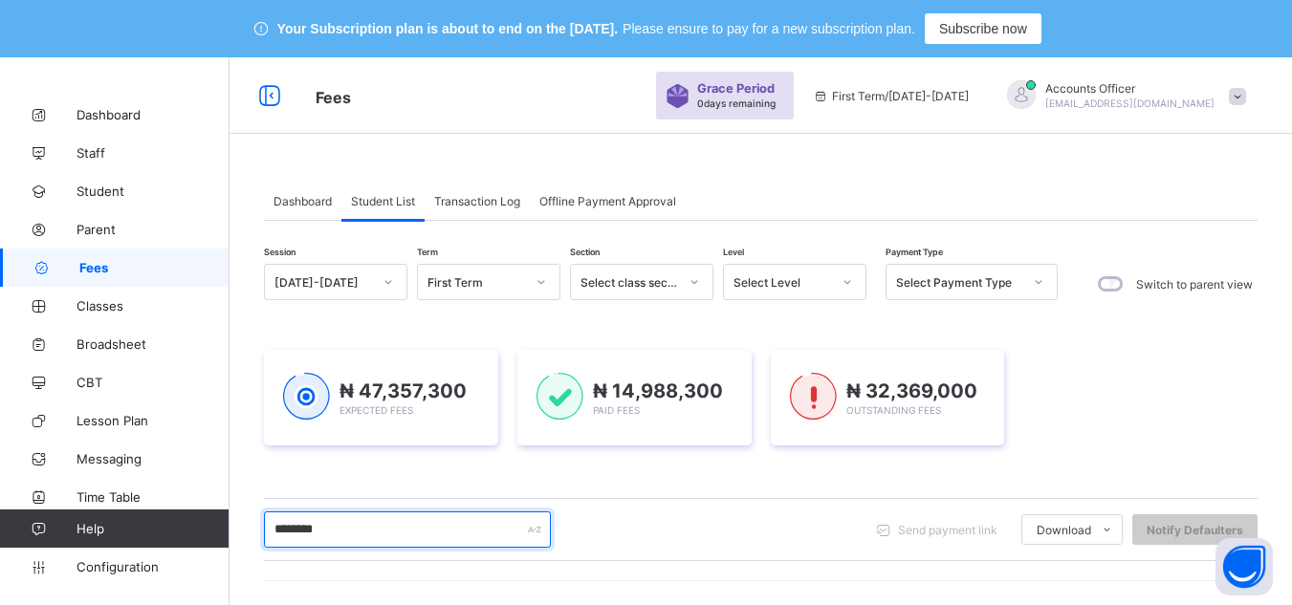
type input "*********"
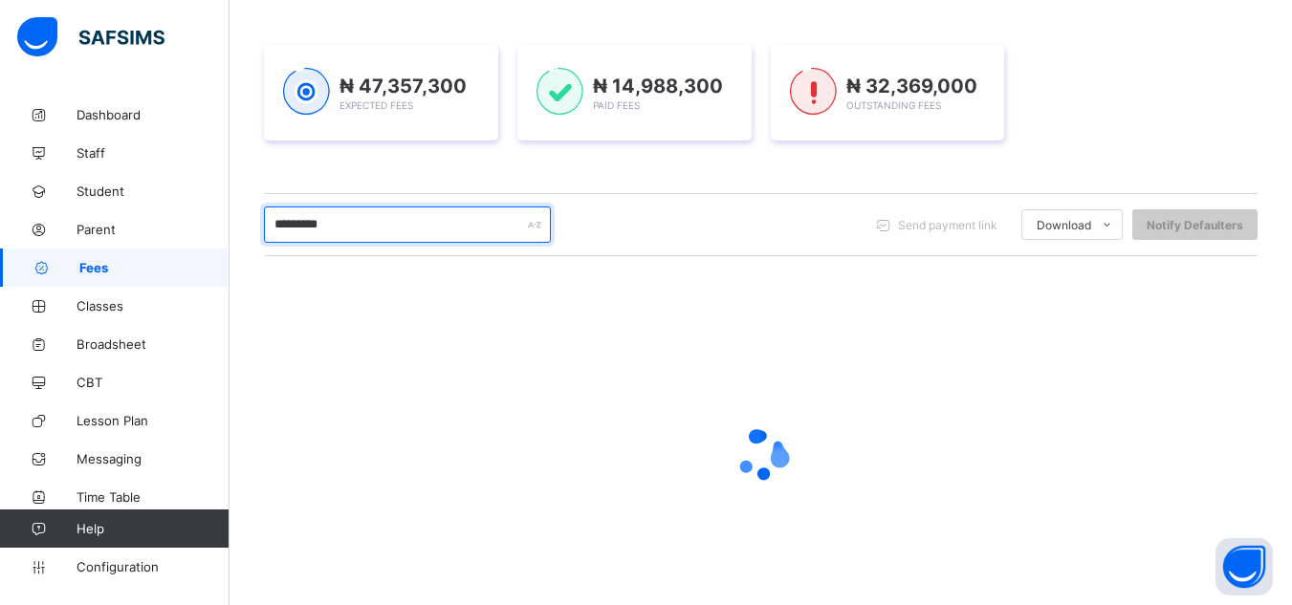
scroll to position [365, 0]
